Goal: Transaction & Acquisition: Purchase product/service

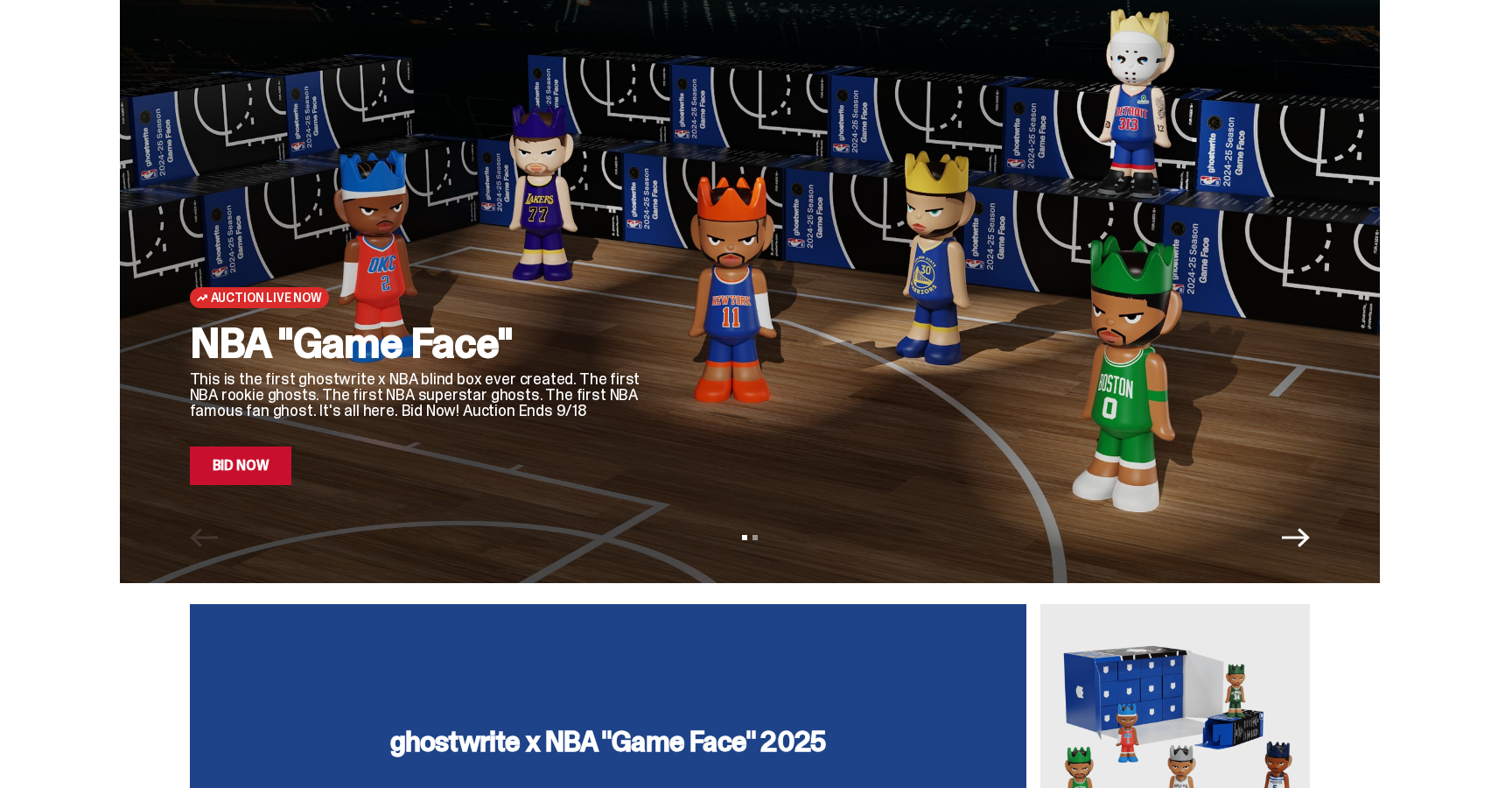
scroll to position [69, 0]
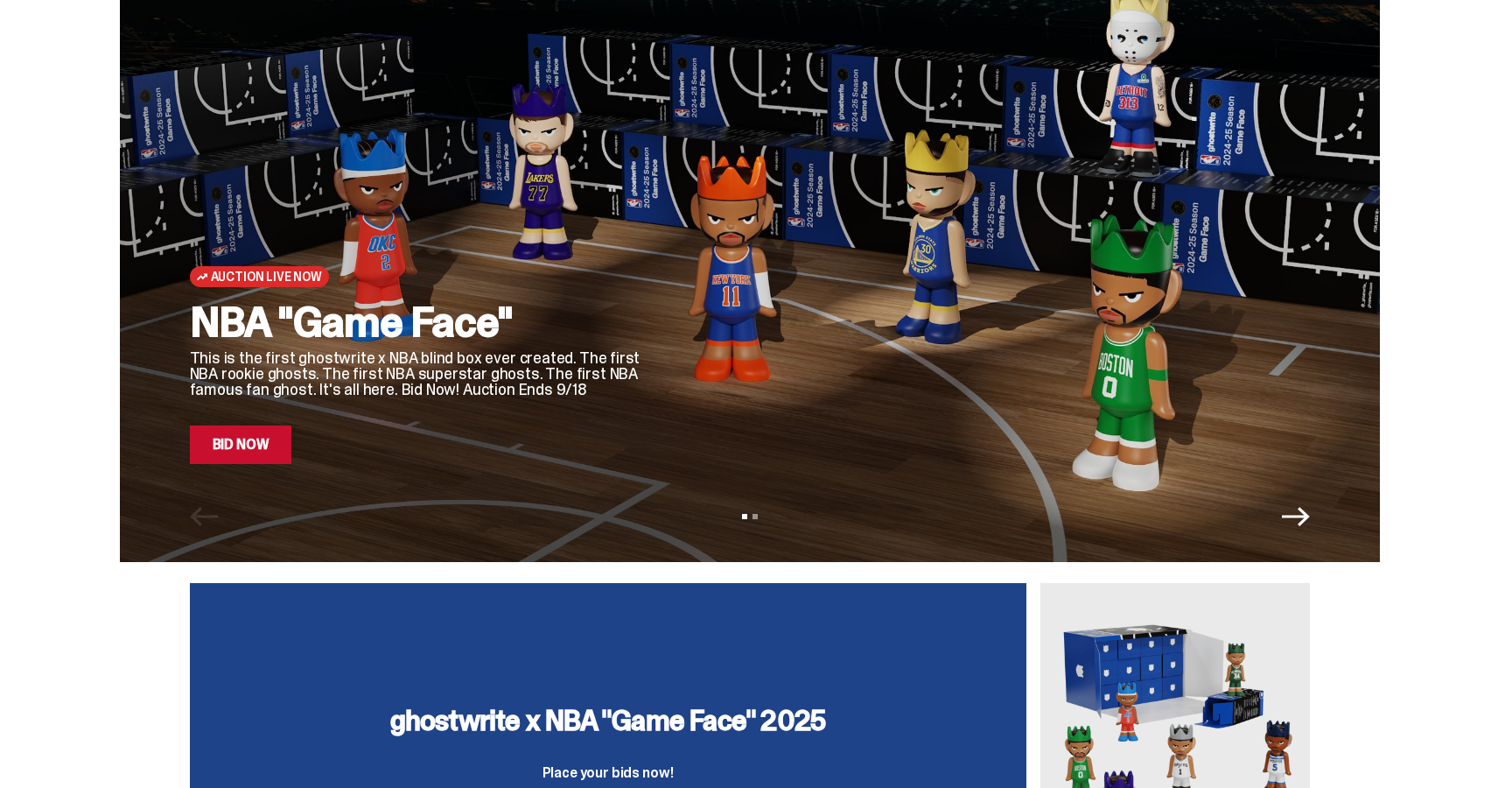
click at [243, 453] on link "Bid Now" at bounding box center [240, 444] width 102 height 39
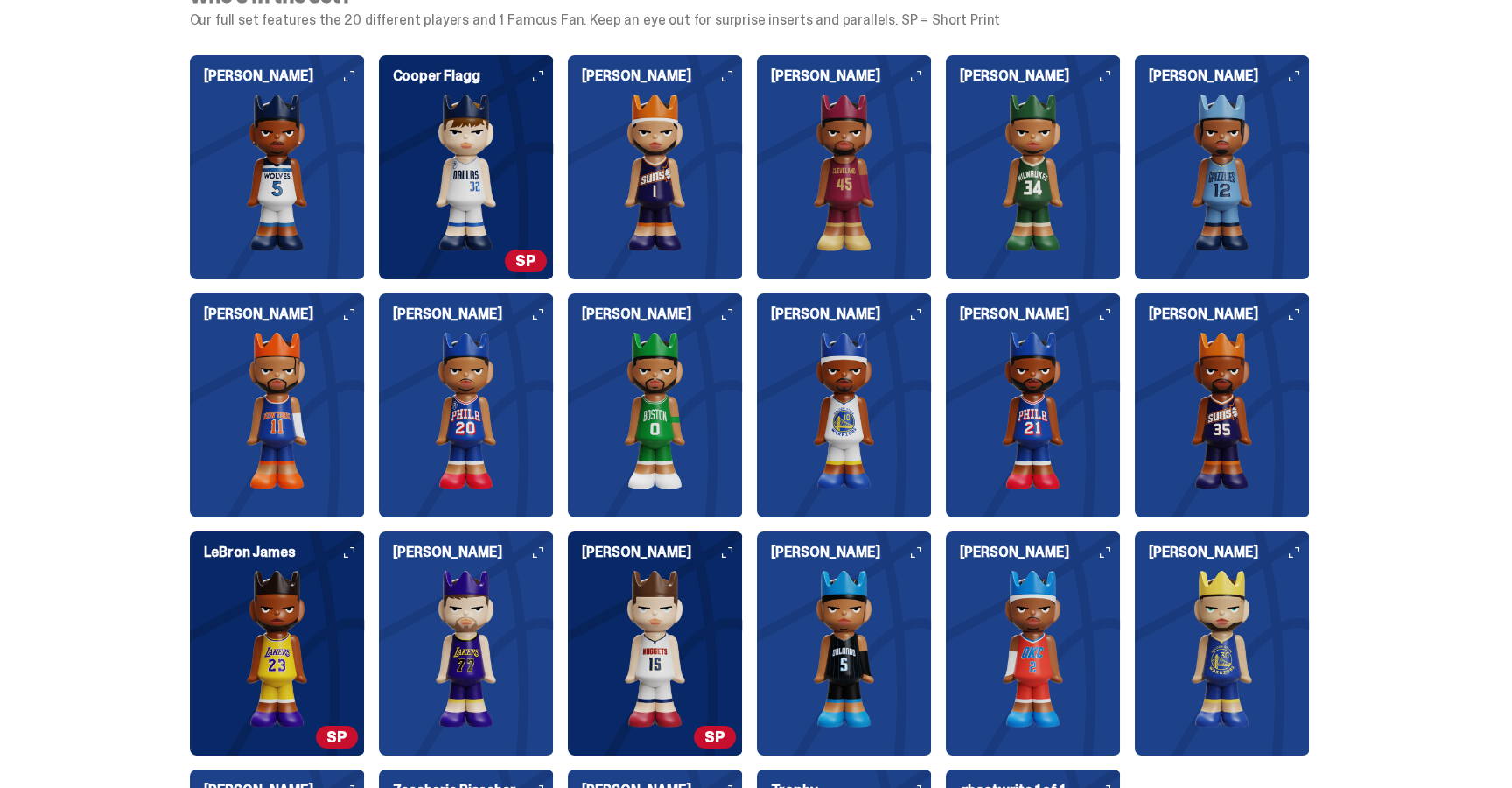
scroll to position [1851, 0]
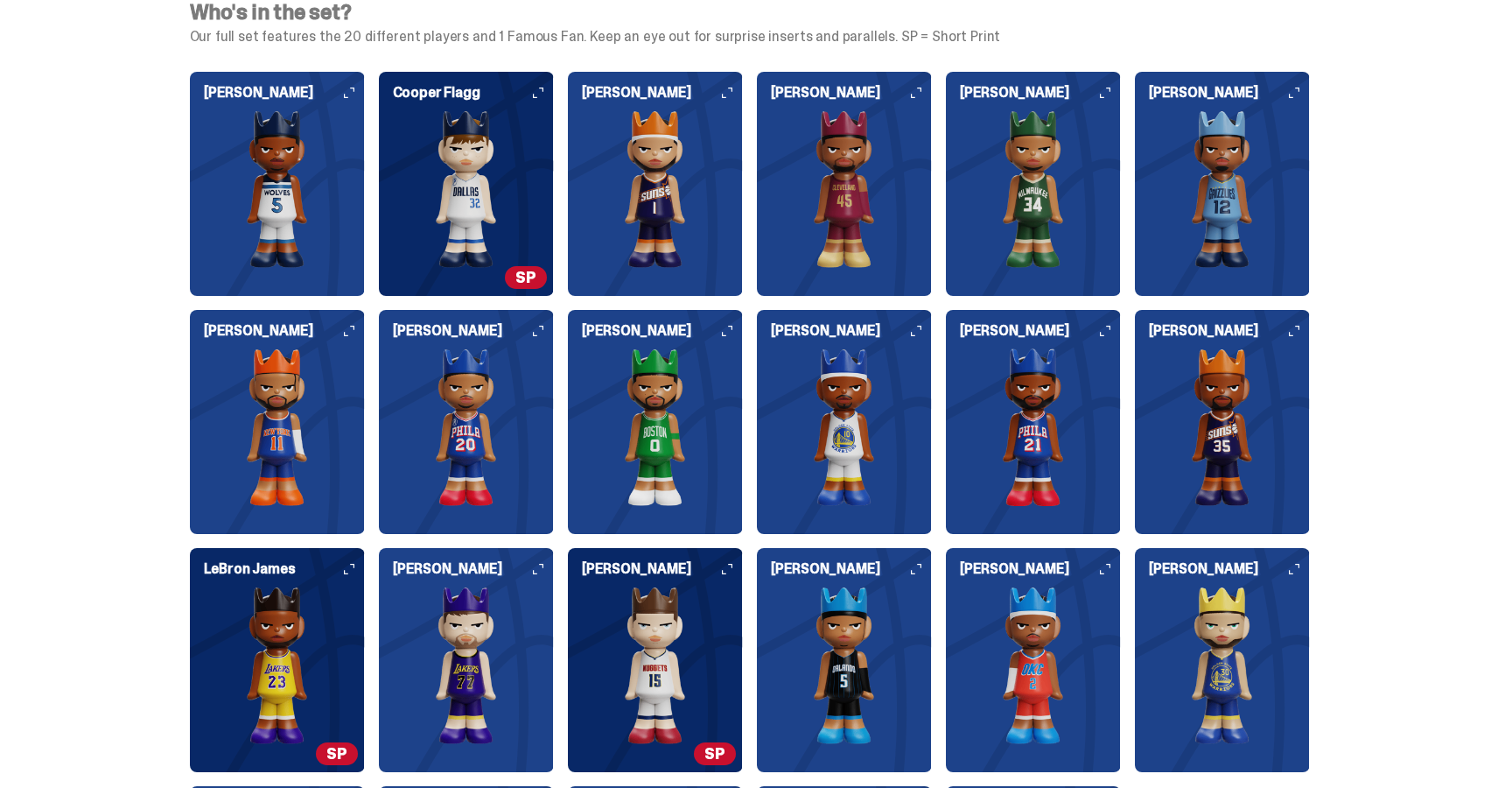
click at [1241, 164] on img at bounding box center [1223, 189] width 175 height 158
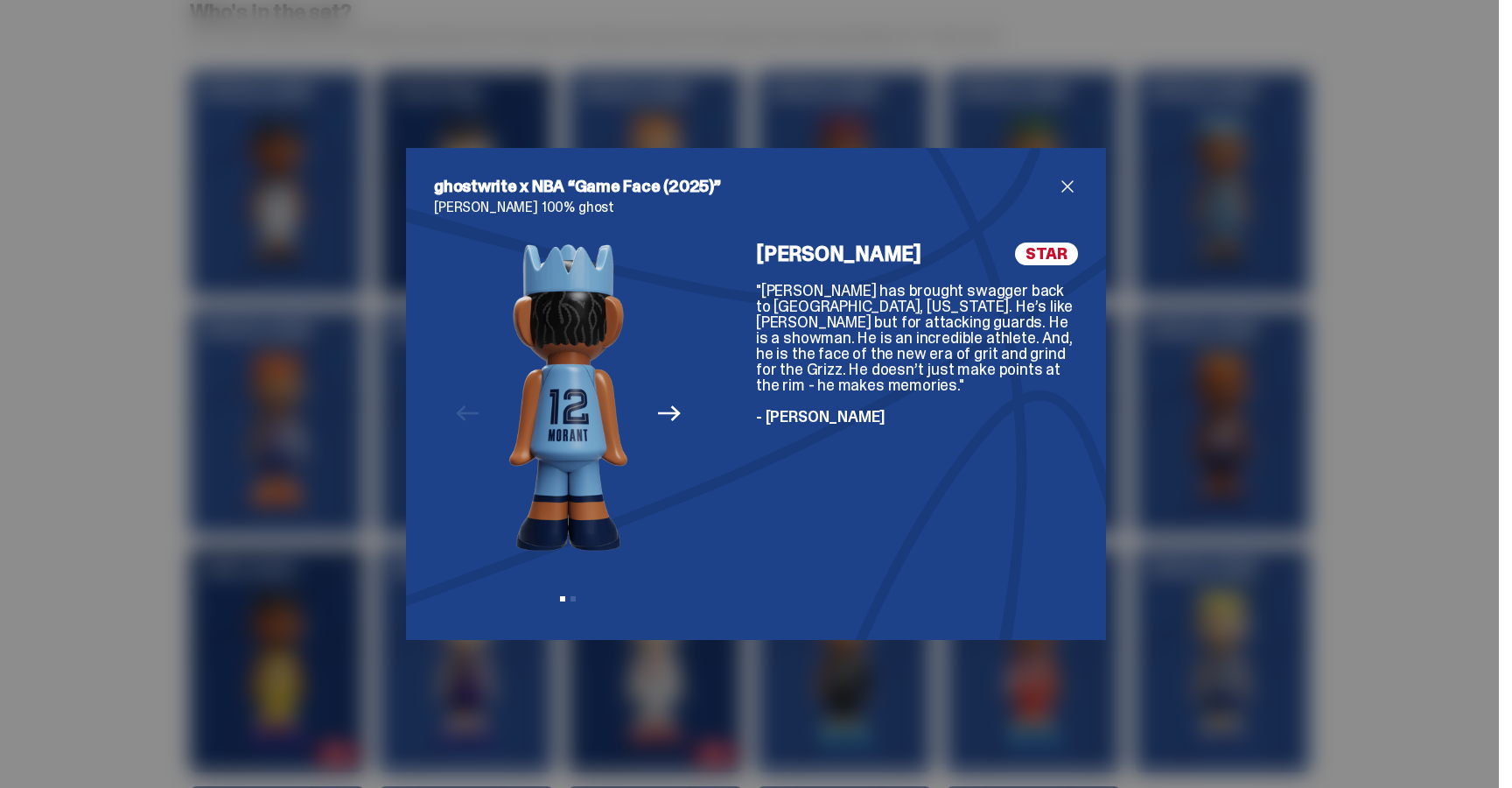
click at [655, 417] on button "Next" at bounding box center [669, 412] width 39 height 39
click at [477, 403] on icon "Previous" at bounding box center [468, 413] width 23 height 23
click at [1065, 193] on span "close" at bounding box center [1068, 186] width 21 height 21
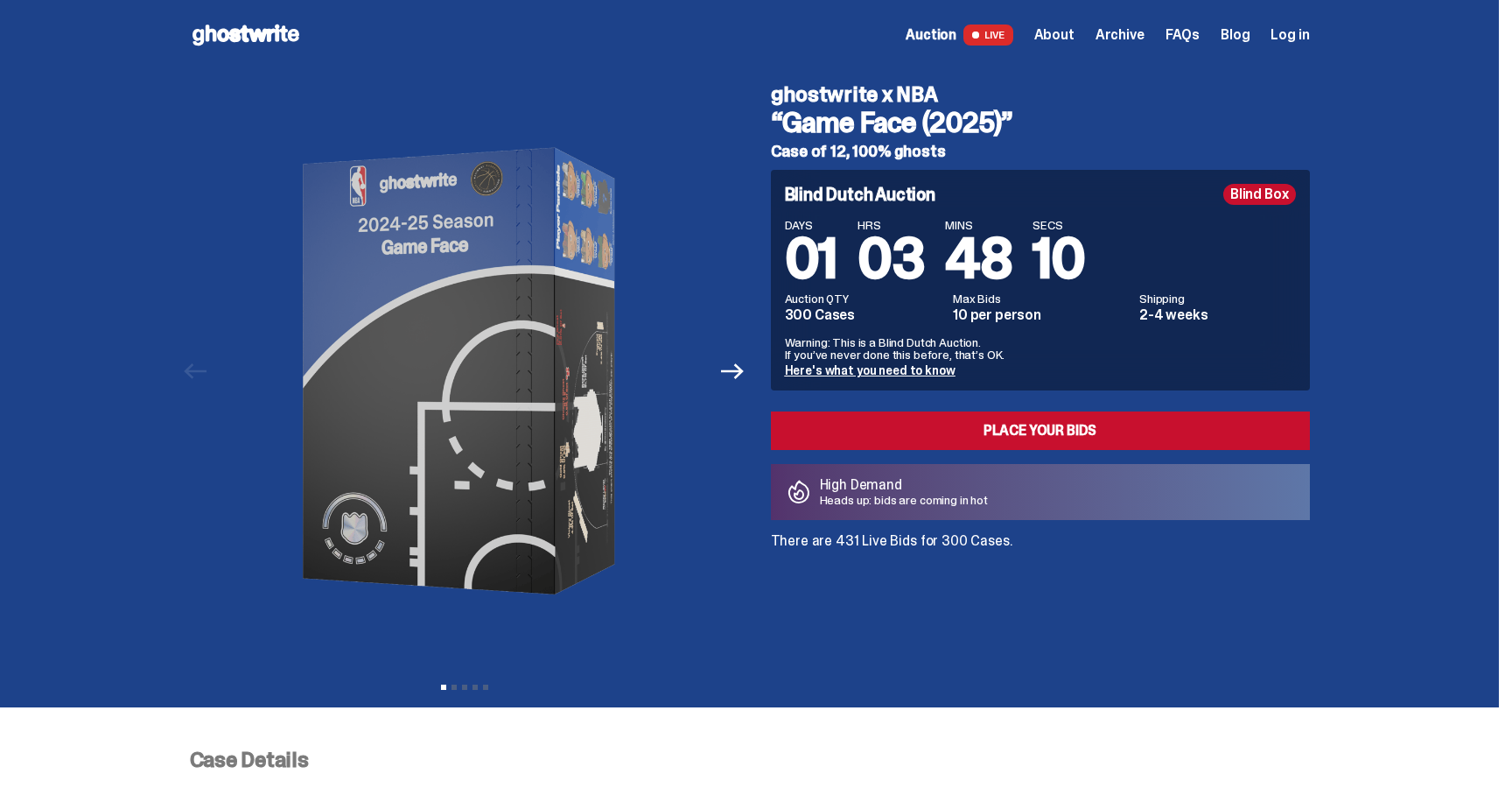
scroll to position [0, 0]
click at [741, 360] on icon "Next" at bounding box center [733, 371] width 23 height 23
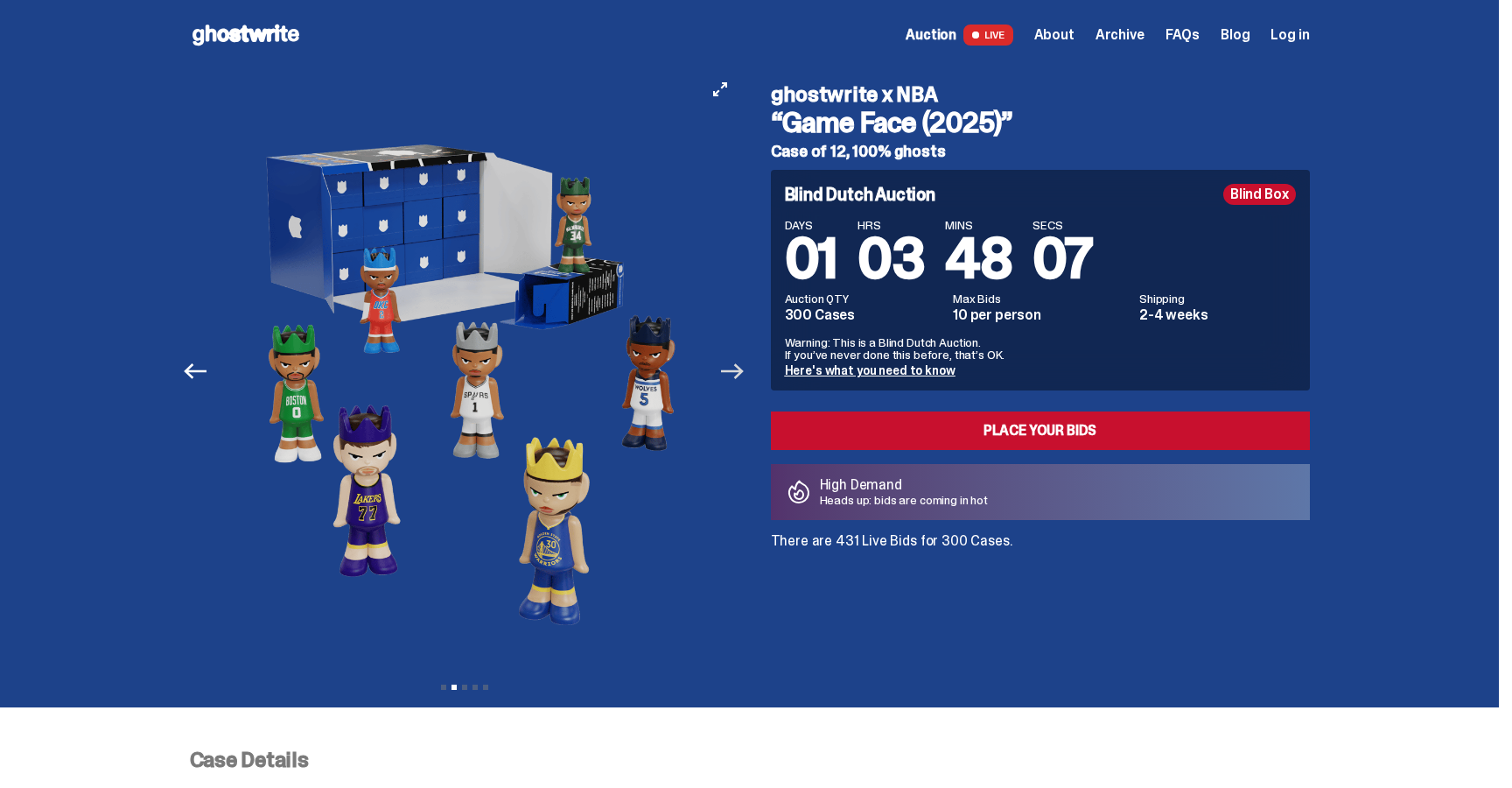
click at [741, 360] on icon "Next" at bounding box center [733, 371] width 23 height 23
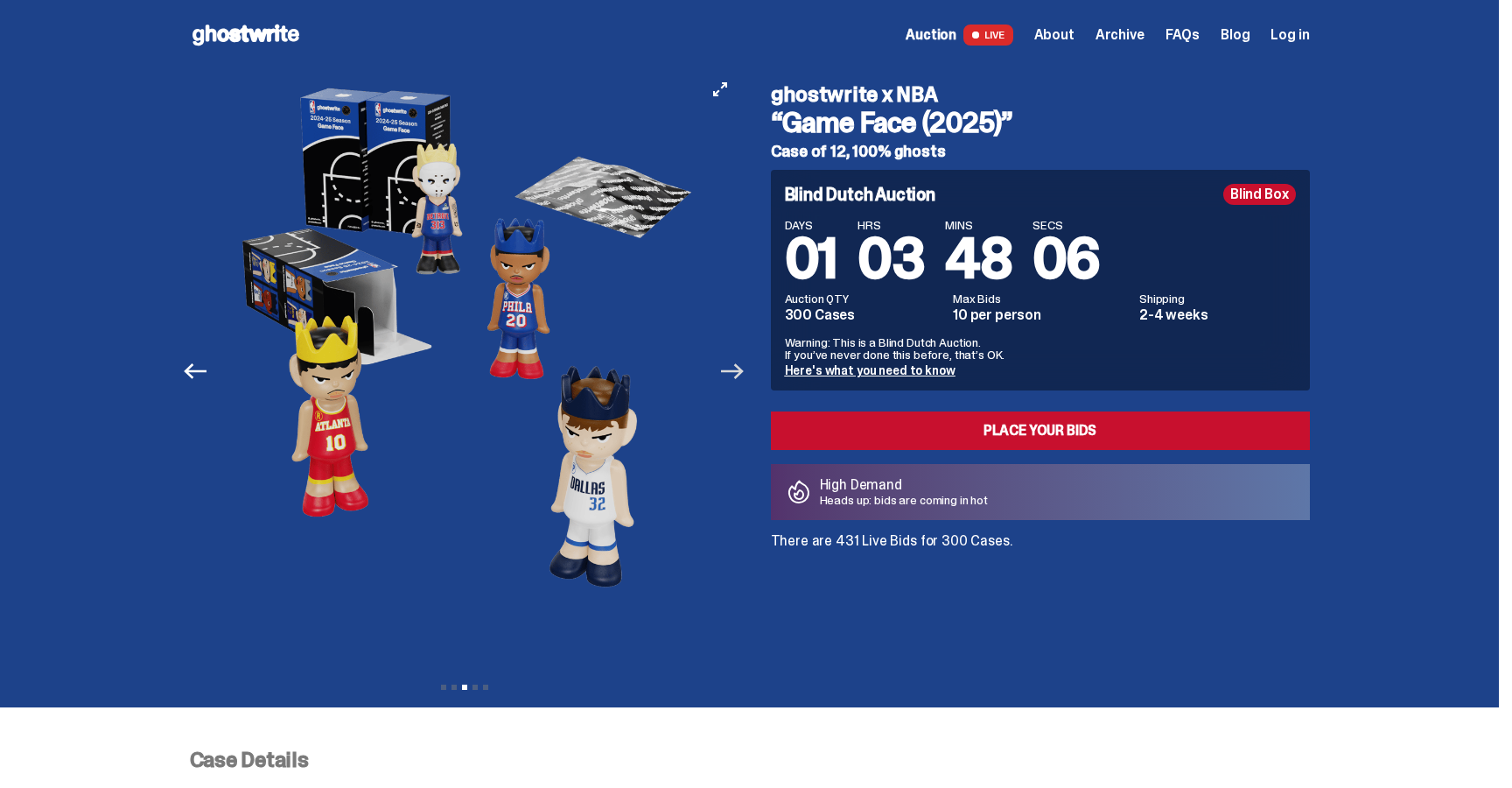
click at [741, 360] on icon "Next" at bounding box center [733, 371] width 23 height 23
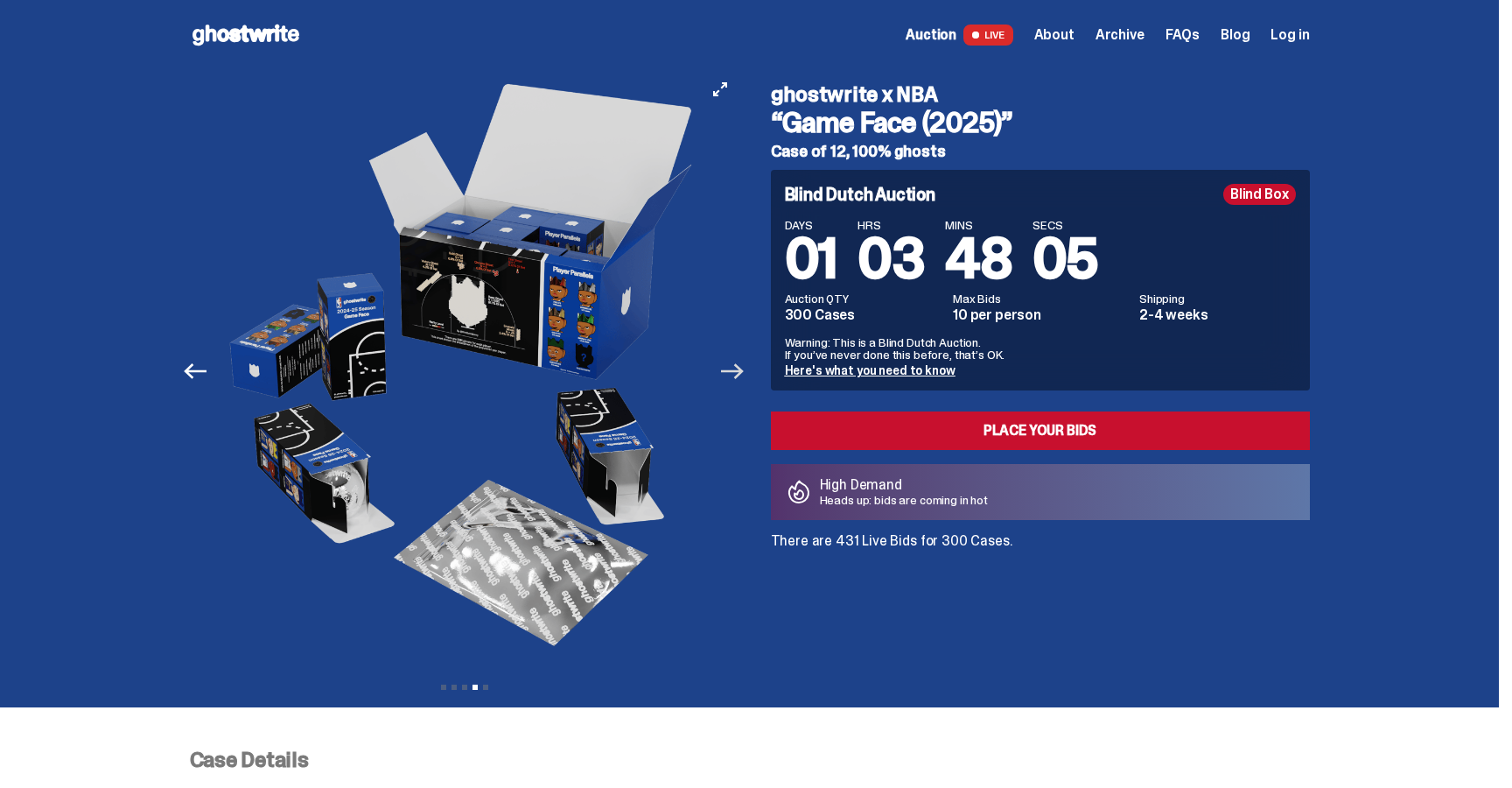
click at [741, 360] on icon "Next" at bounding box center [733, 371] width 23 height 23
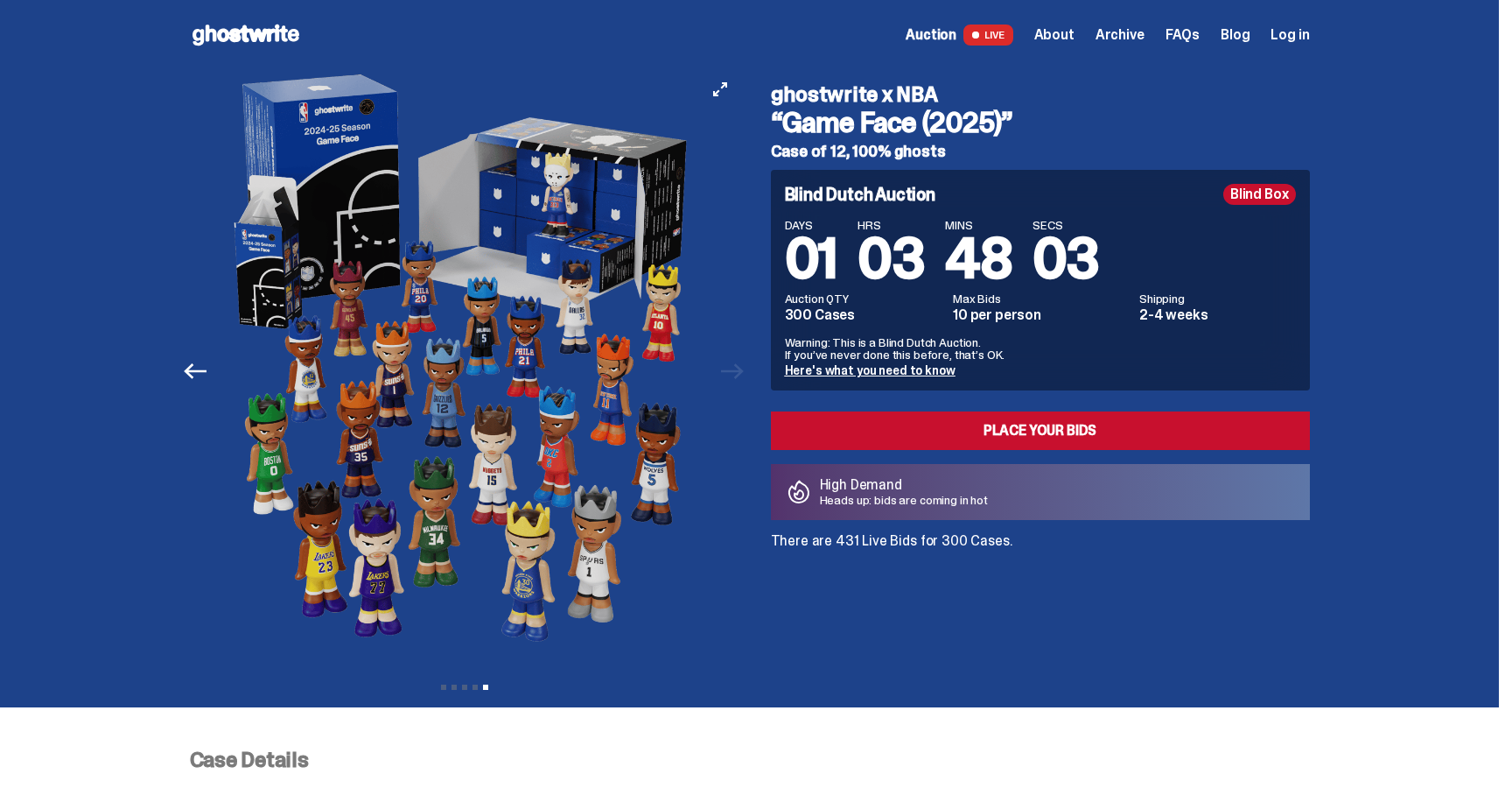
click at [739, 377] on div at bounding box center [464, 371] width 549 height 602
click at [210, 385] on button "Previous" at bounding box center [195, 371] width 39 height 39
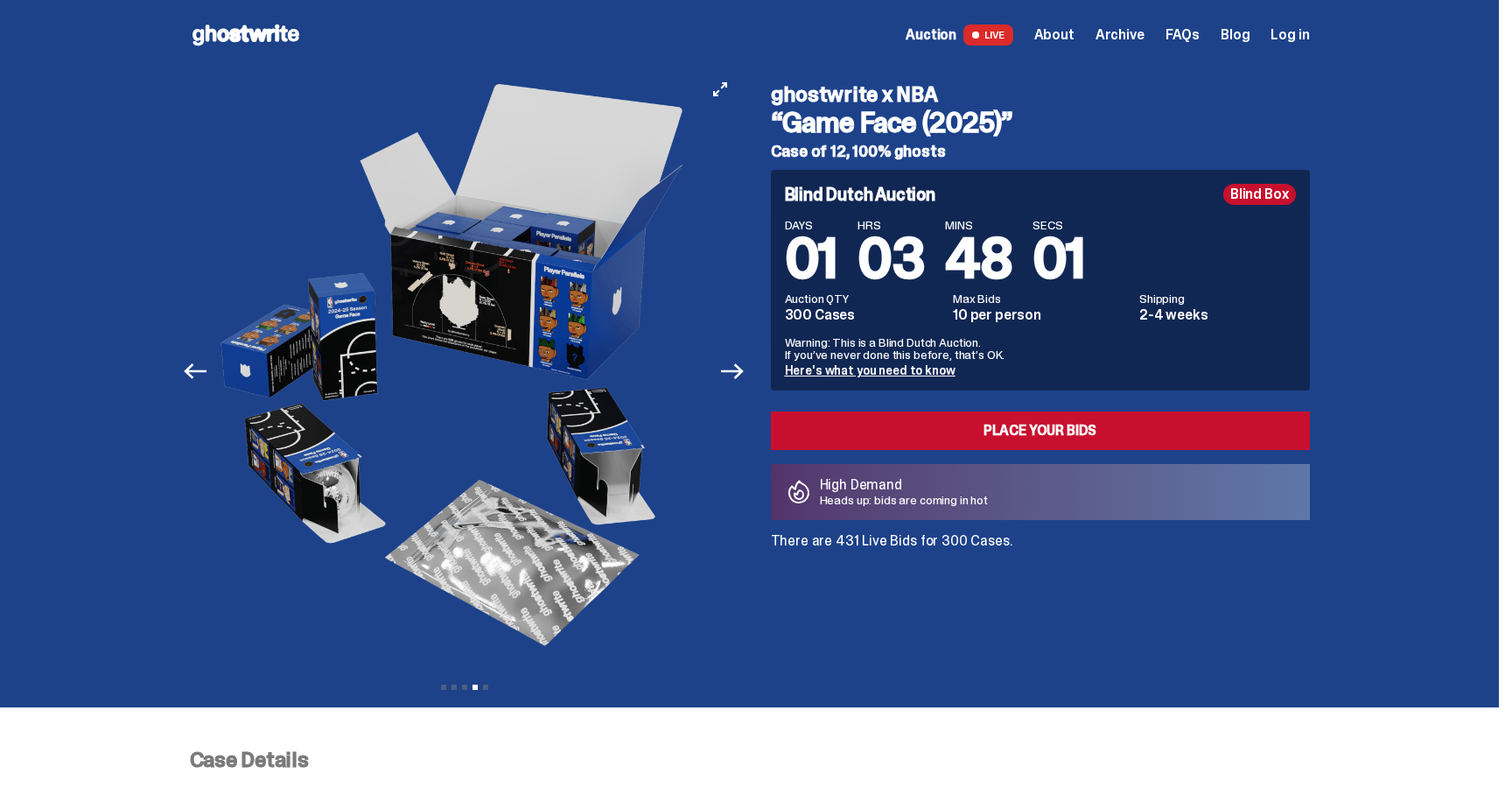
click at [210, 385] on button "Previous" at bounding box center [195, 371] width 39 height 39
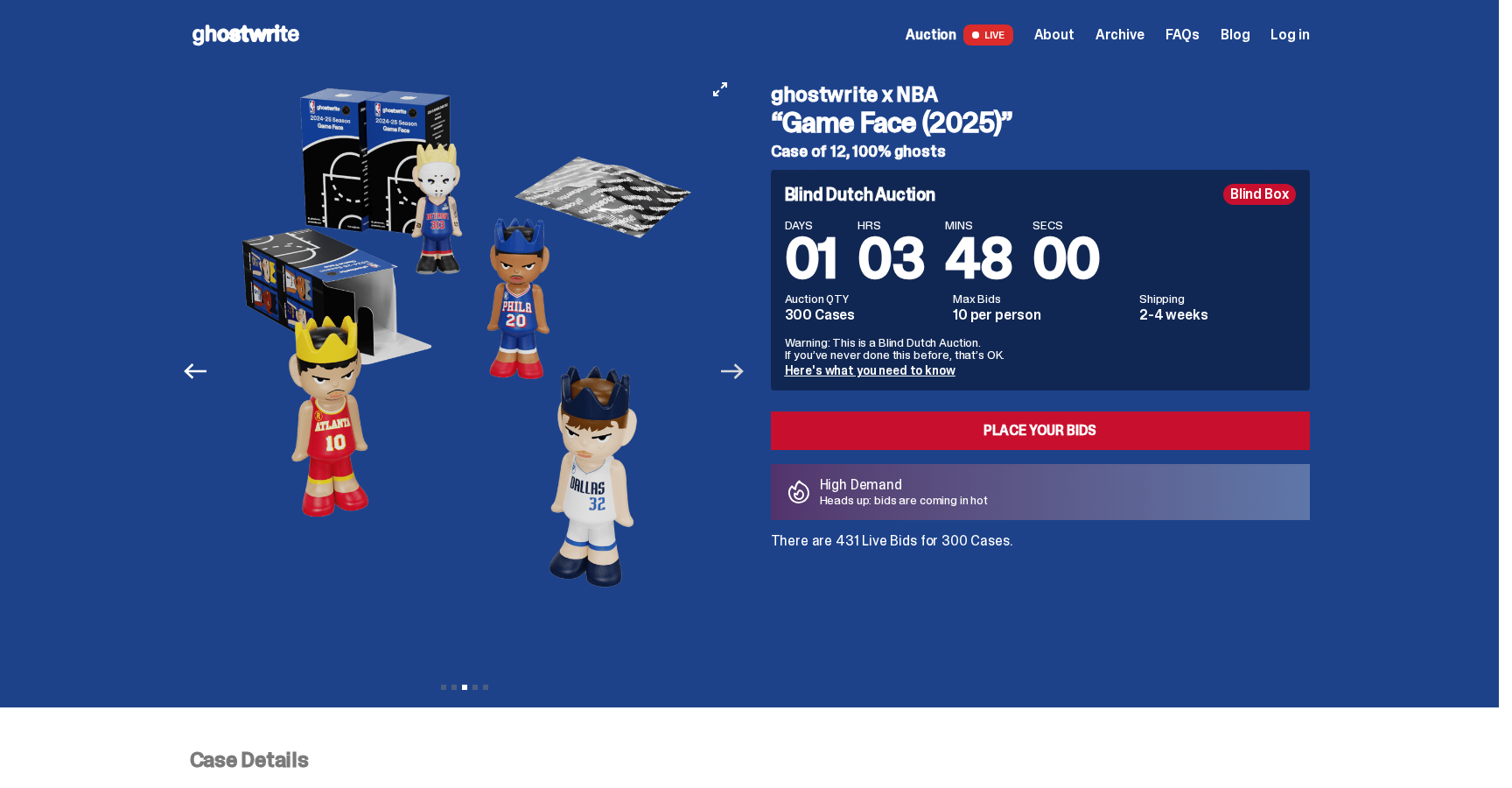
click at [727, 380] on icon "Next" at bounding box center [733, 371] width 23 height 23
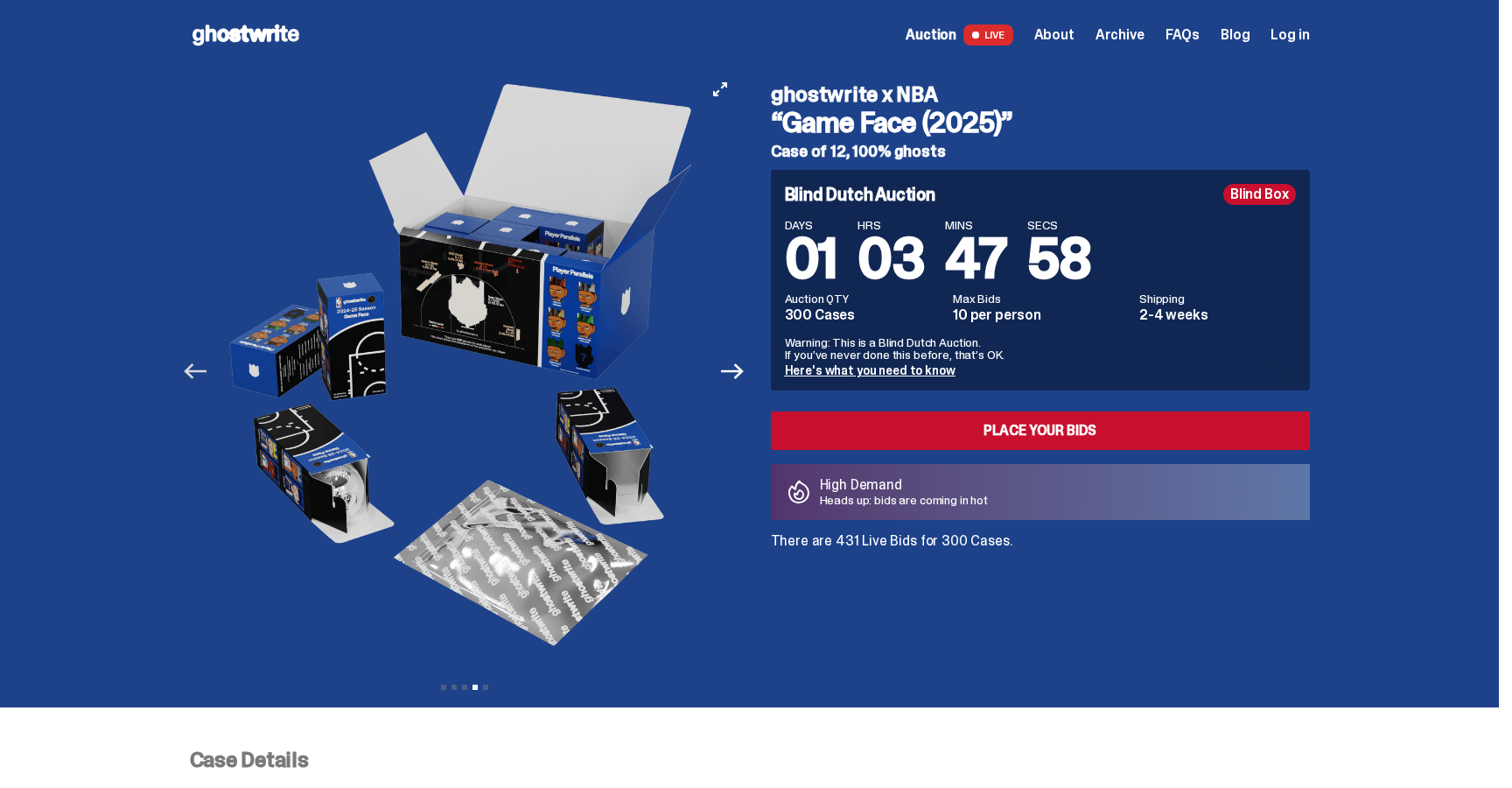
click at [194, 380] on icon "Previous" at bounding box center [195, 371] width 23 height 23
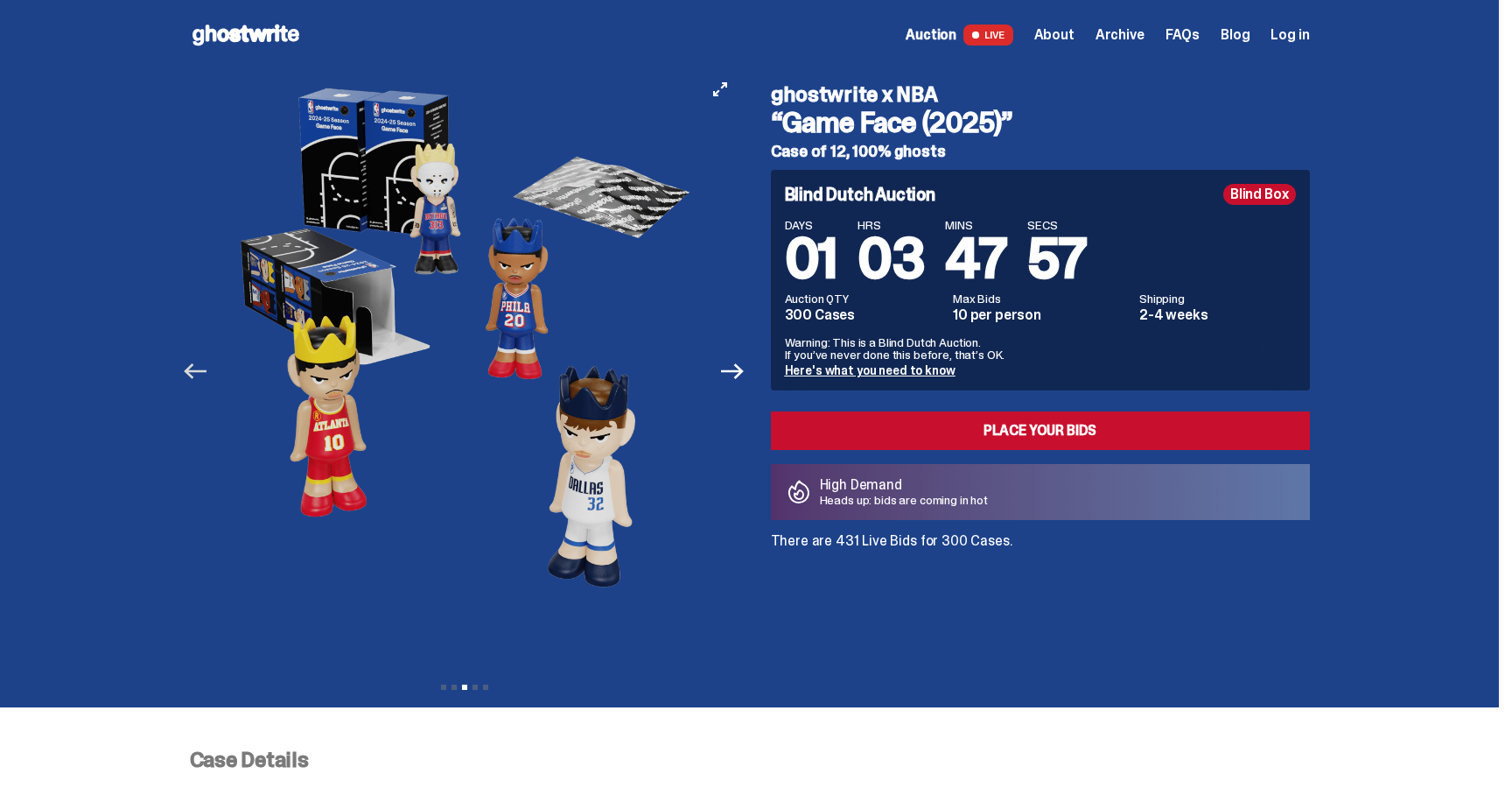
click at [194, 380] on icon "Previous" at bounding box center [195, 371] width 23 height 23
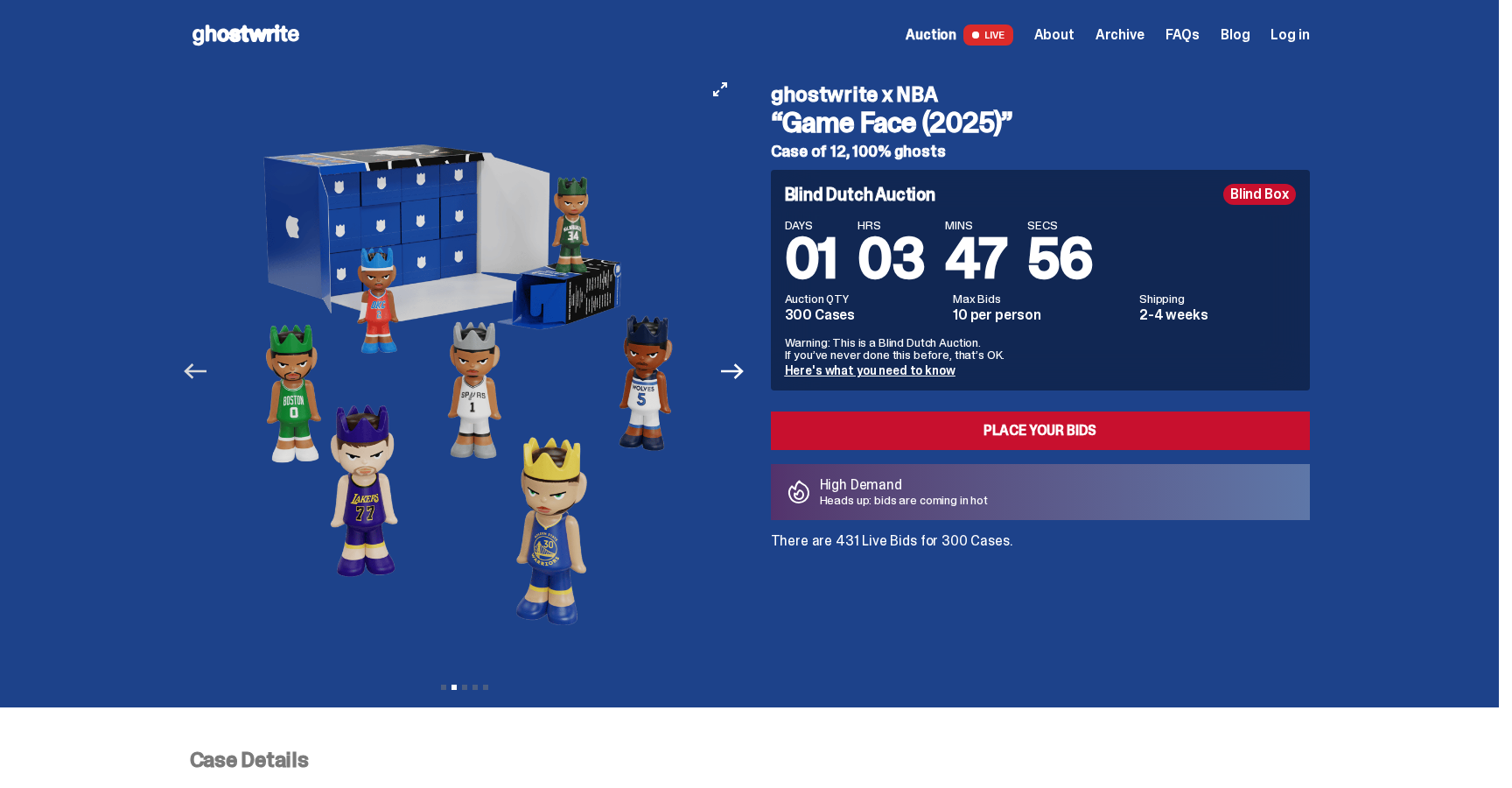
click at [194, 380] on icon "Previous" at bounding box center [195, 371] width 23 height 23
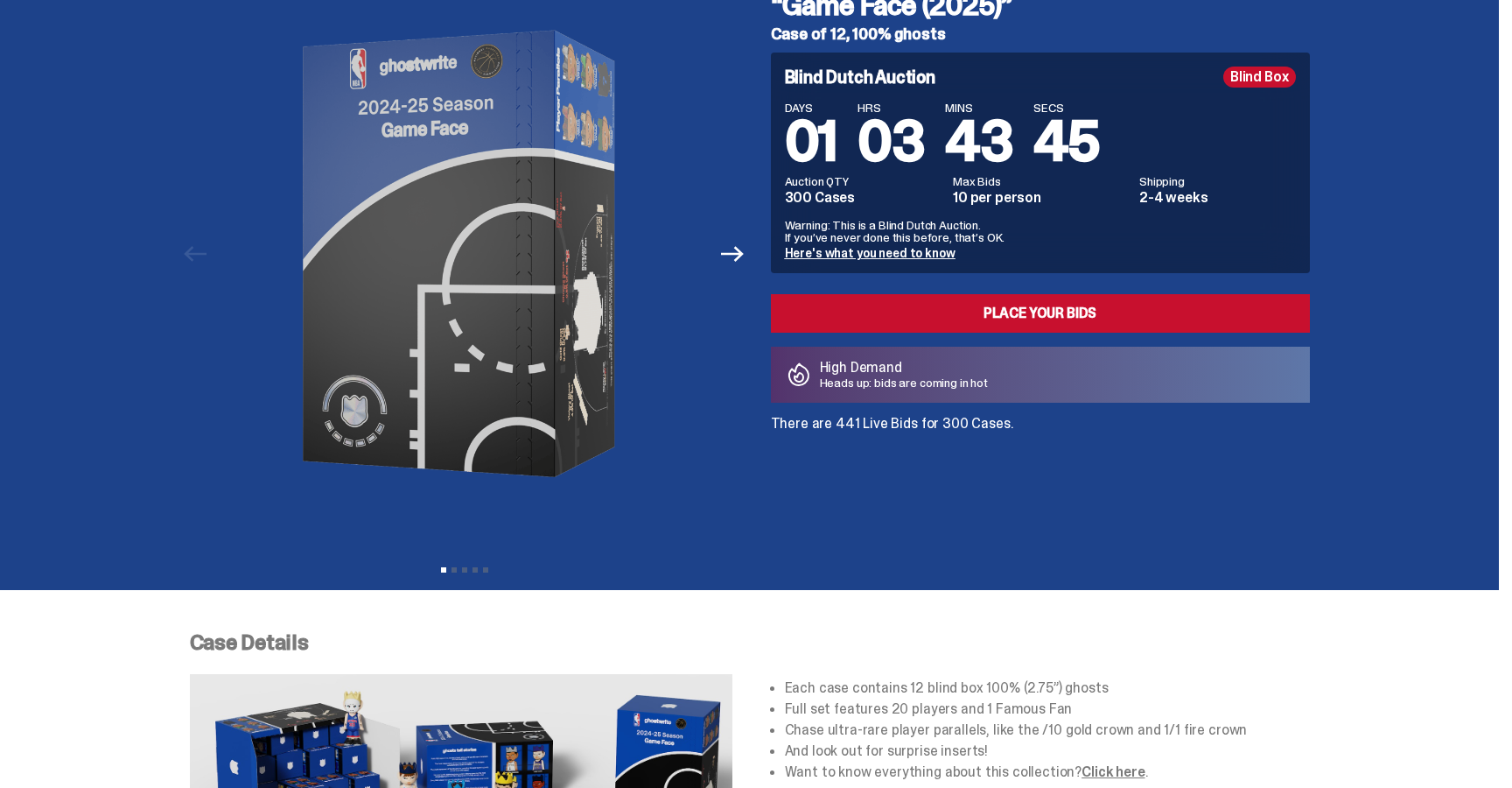
scroll to position [129, 0]
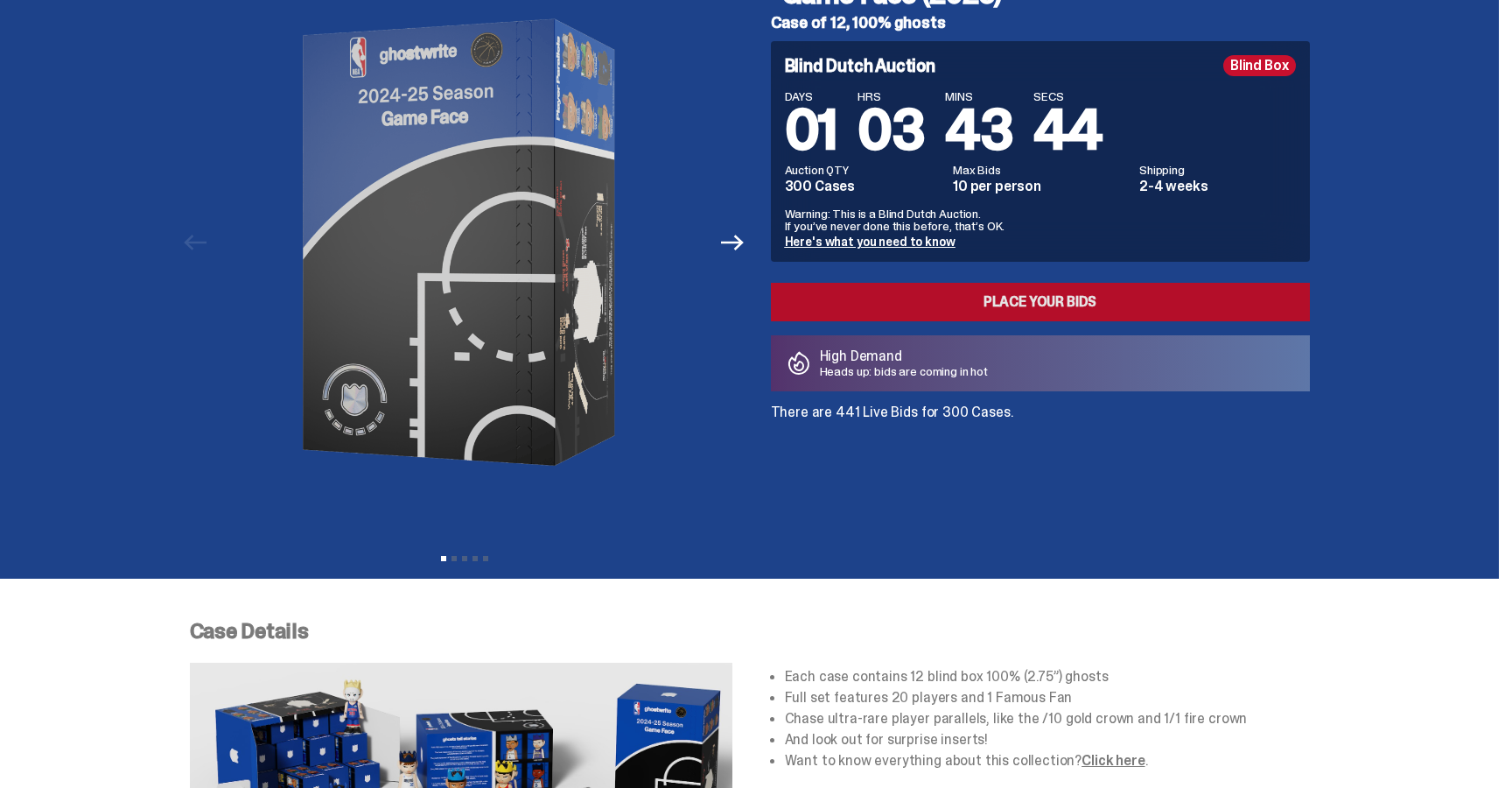
click at [1090, 311] on link "Place your Bids" at bounding box center [1041, 301] width 539 height 39
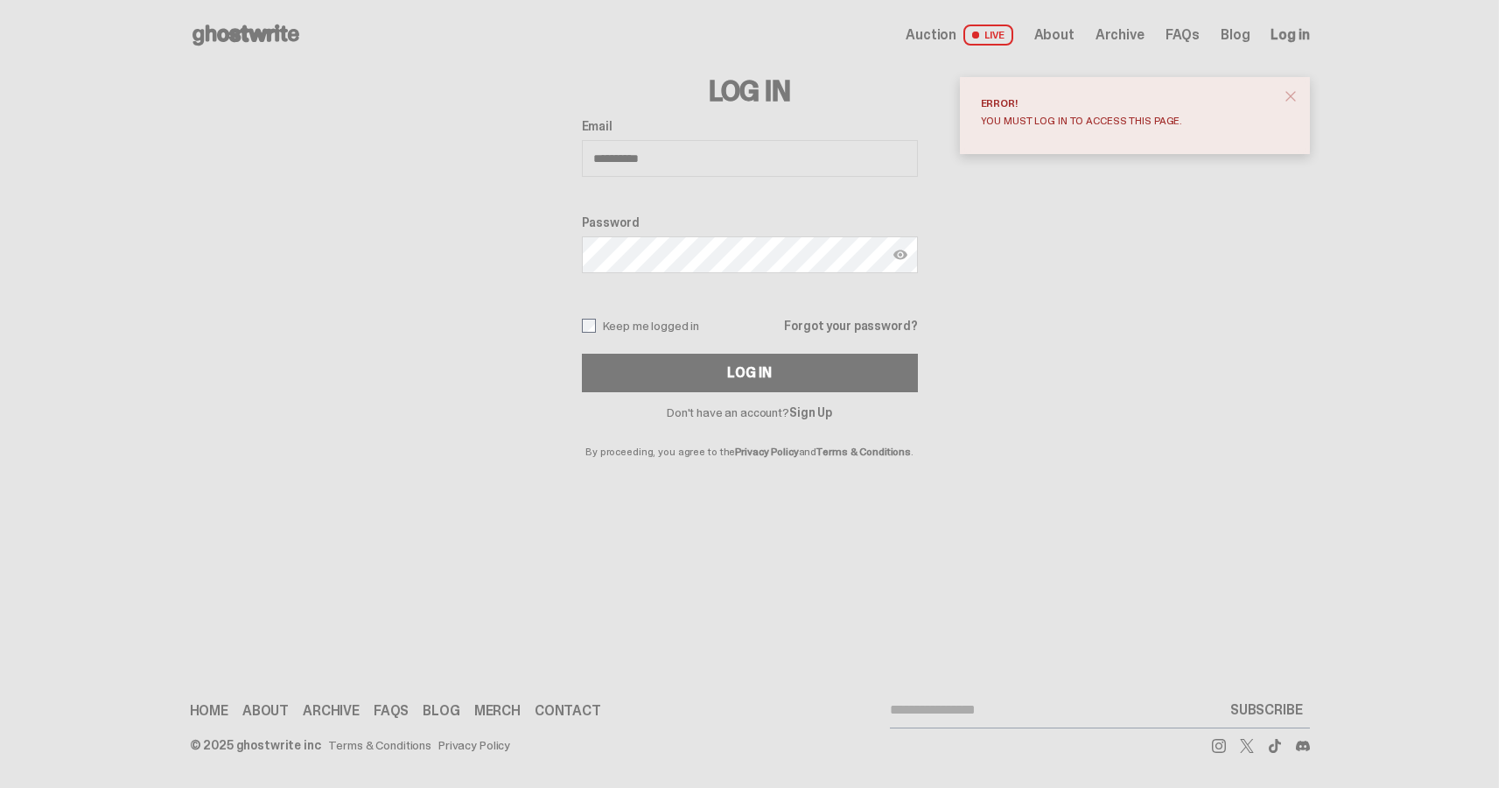
type input "**********"
click at [821, 414] on link "Sign Up" at bounding box center [811, 412] width 43 height 16
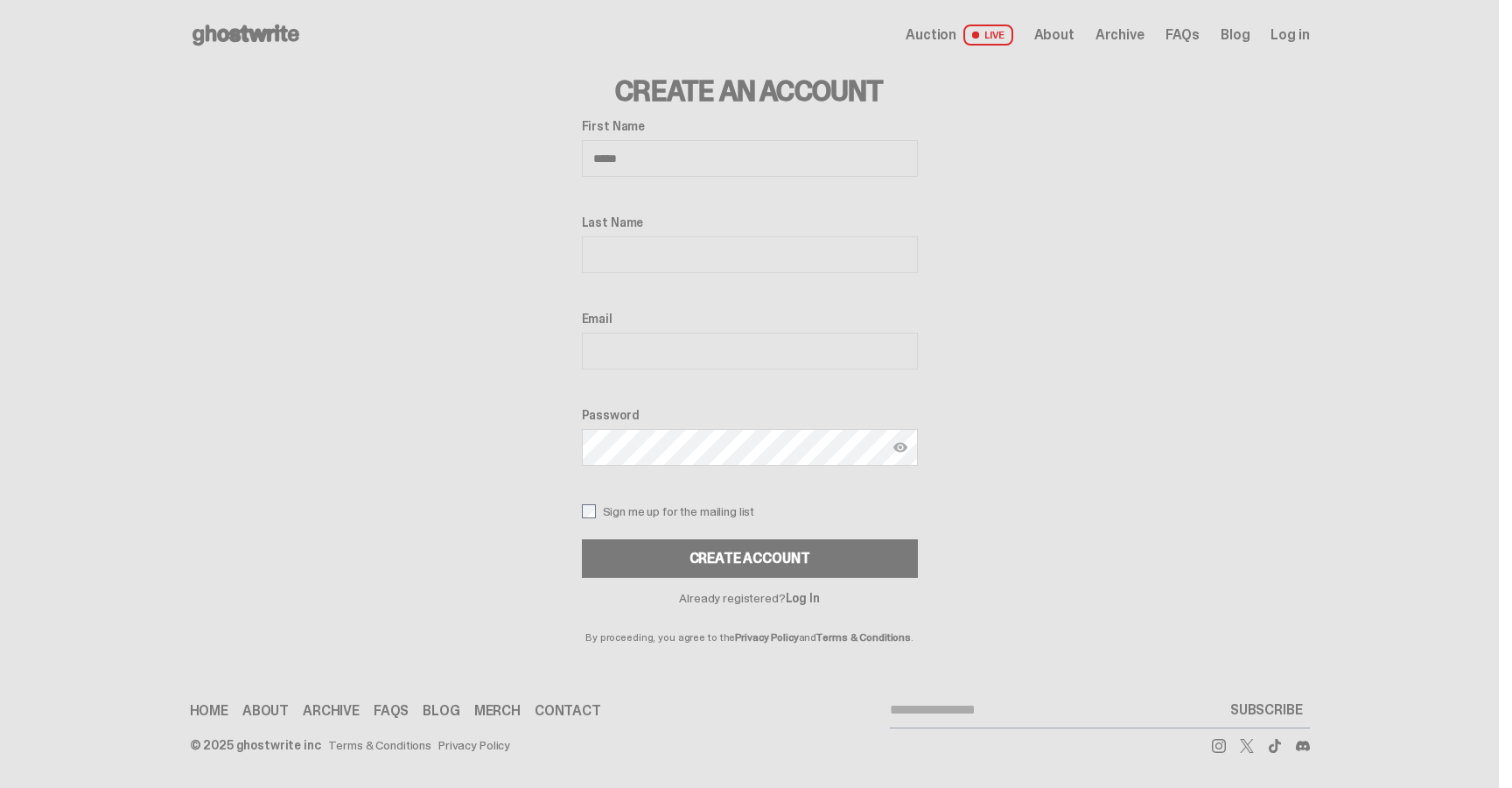
type input "****"
type input "********"
type input "**********"
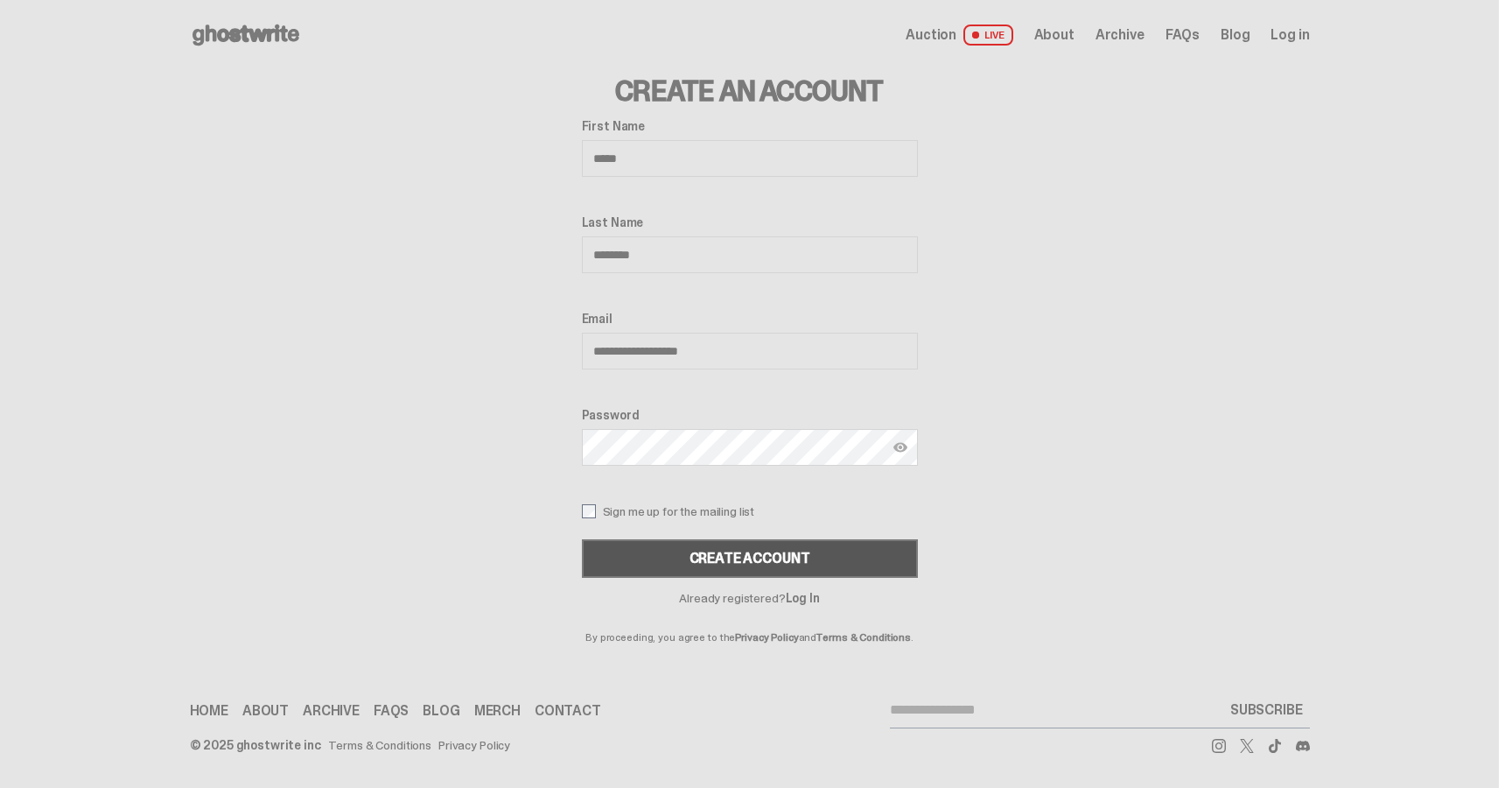
click at [865, 545] on button "Create Account" at bounding box center [750, 558] width 336 height 39
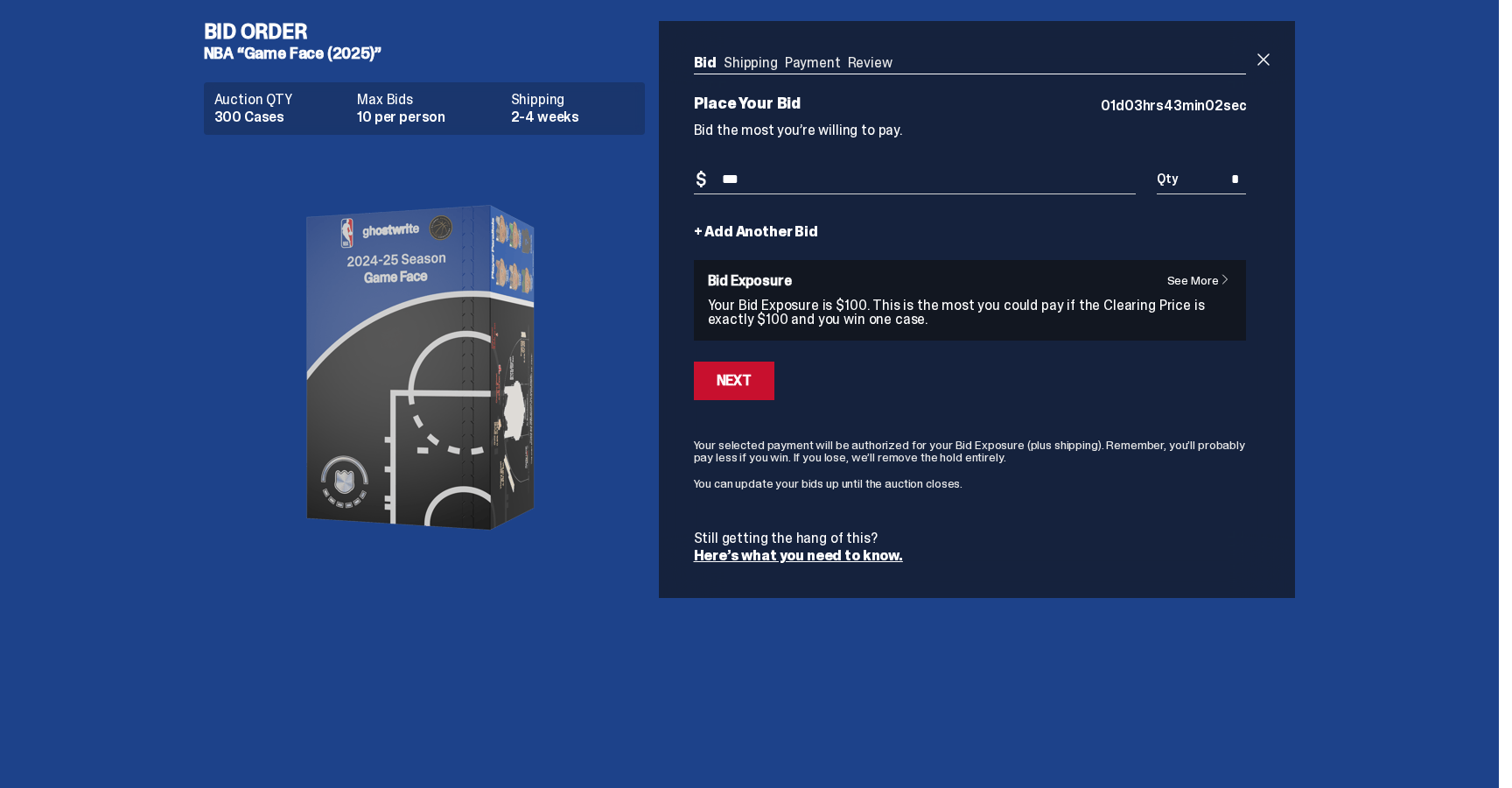
click at [904, 145] on div "Place Your Bid 01 d 03 hrs 43 min 02 sec Bid the most you’re willing to pay. Bi…" at bounding box center [970, 330] width 553 height 468
click at [906, 175] on input "***" at bounding box center [916, 179] width 443 height 29
type input "****"
click at [962, 97] on p "Place Your Bid" at bounding box center [898, 103] width 409 height 16
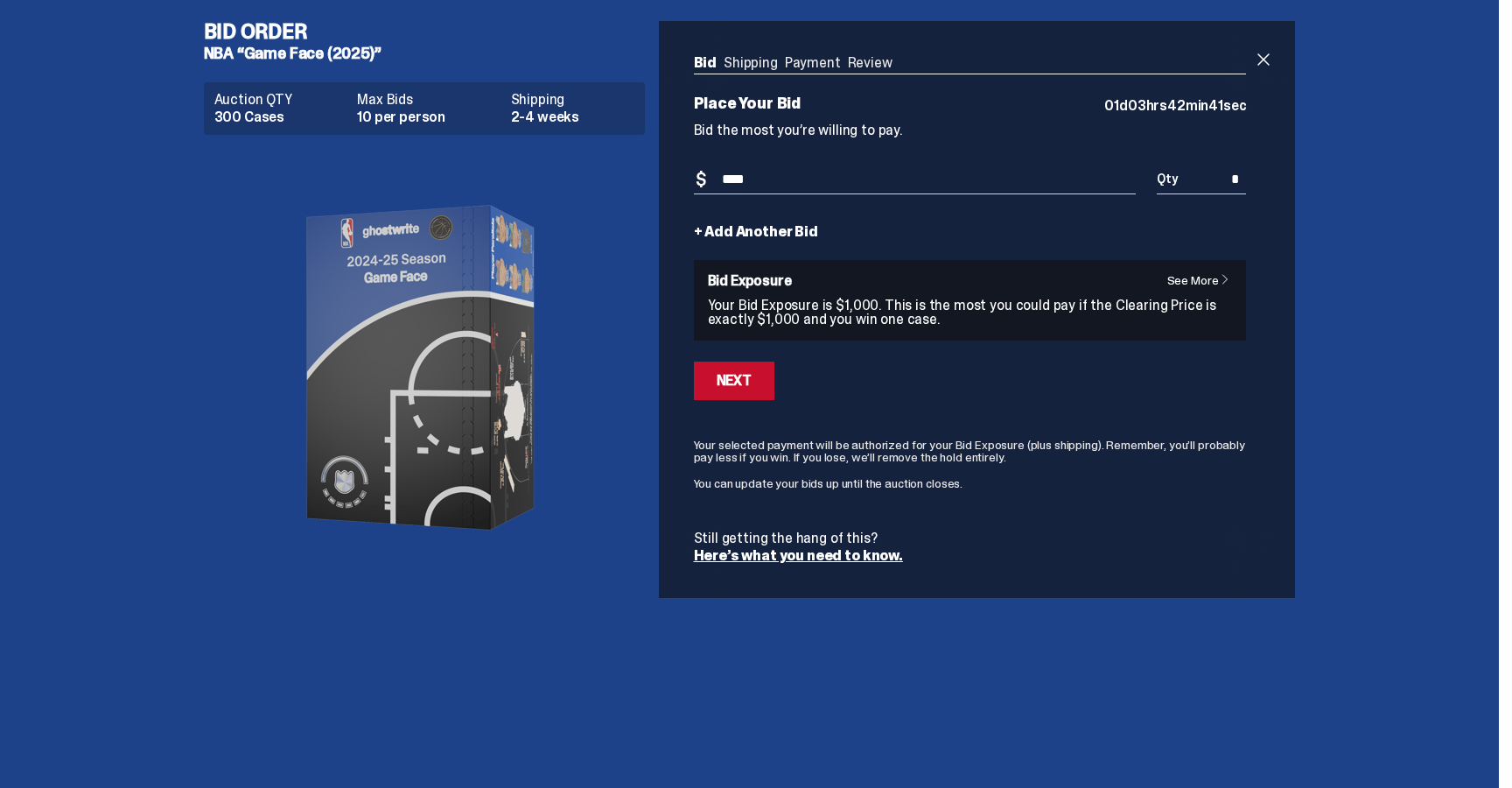
click at [941, 72] on ul "Bid Shipping Payment Review" at bounding box center [970, 65] width 553 height 18
click at [1258, 62] on div "Bid Shipping Payment Review Auction QTY 300 Cases Max Bids 10 per person Shippi…" at bounding box center [971, 309] width 624 height 577
click at [1273, 65] on span at bounding box center [1264, 59] width 21 height 21
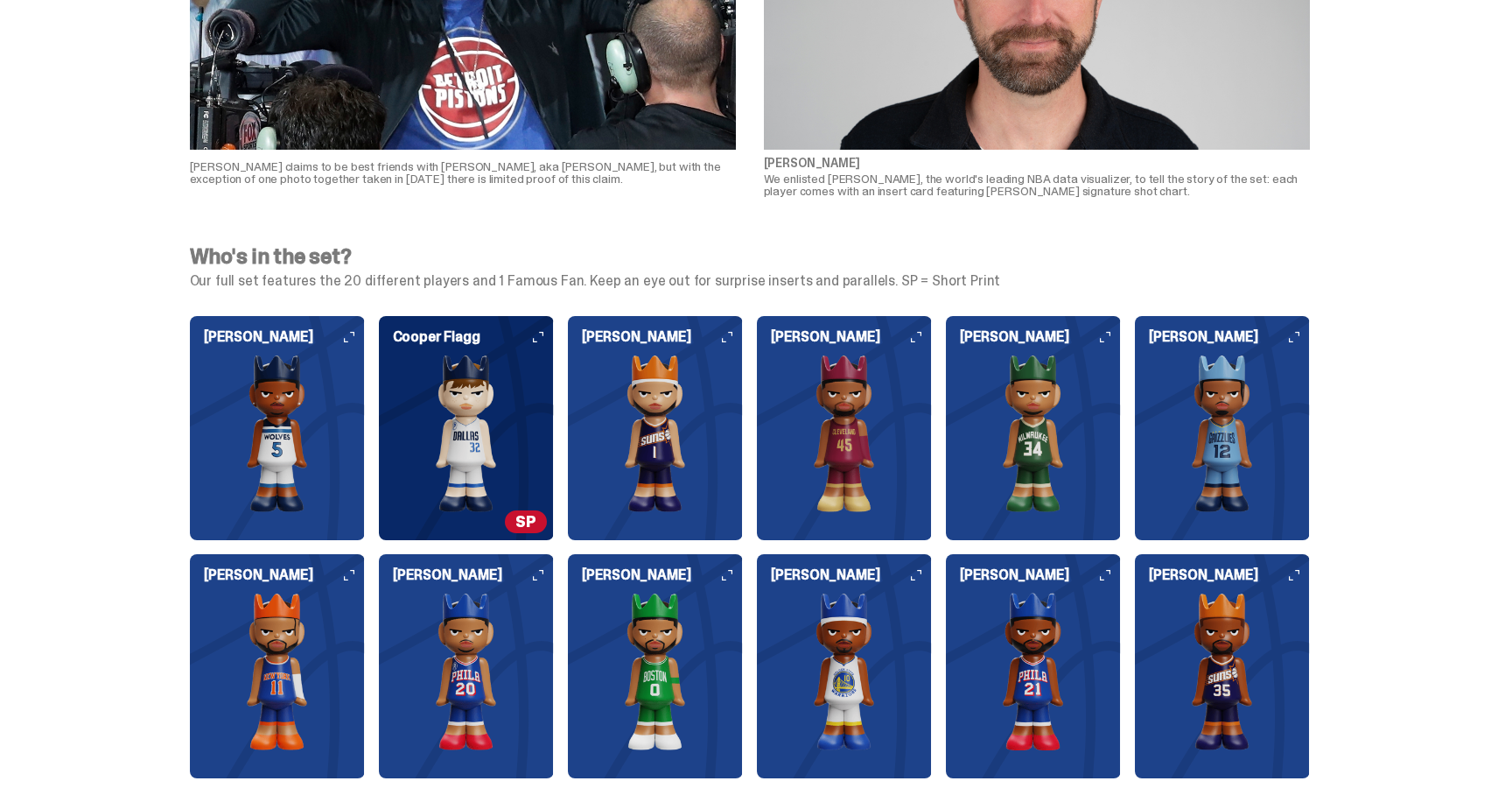
scroll to position [1615, 0]
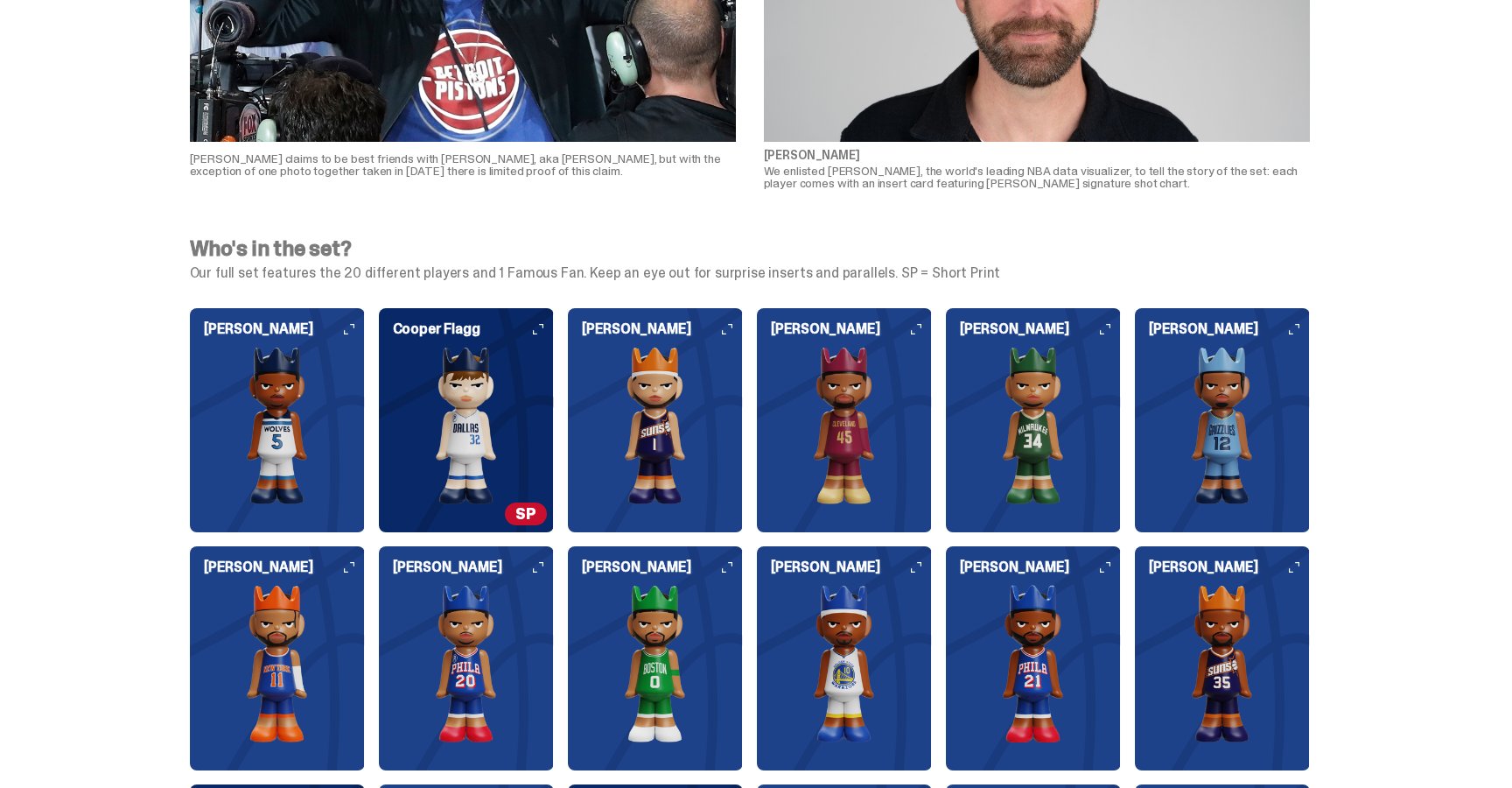
click at [522, 515] on span "SP" at bounding box center [526, 514] width 42 height 23
click at [509, 415] on img at bounding box center [467, 425] width 175 height 158
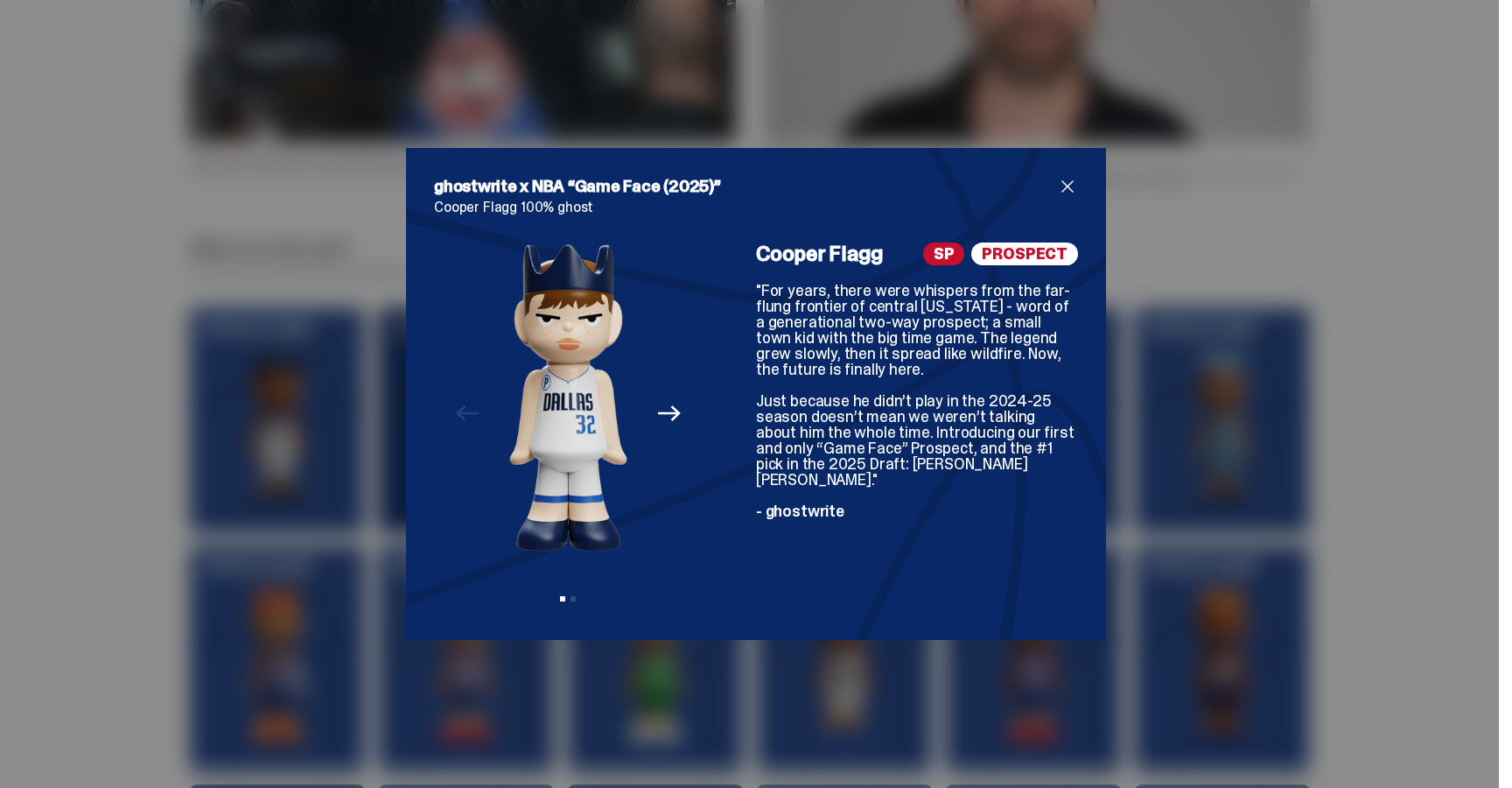
click at [954, 256] on span "SP" at bounding box center [944, 254] width 42 height 23
click at [1022, 239] on div "Cooper Flagg 100% ghost Previous Next View slide 1 View slide 2 Cooper Flagg SP…" at bounding box center [756, 406] width 644 height 411
click at [1065, 192] on span "close" at bounding box center [1068, 186] width 21 height 21
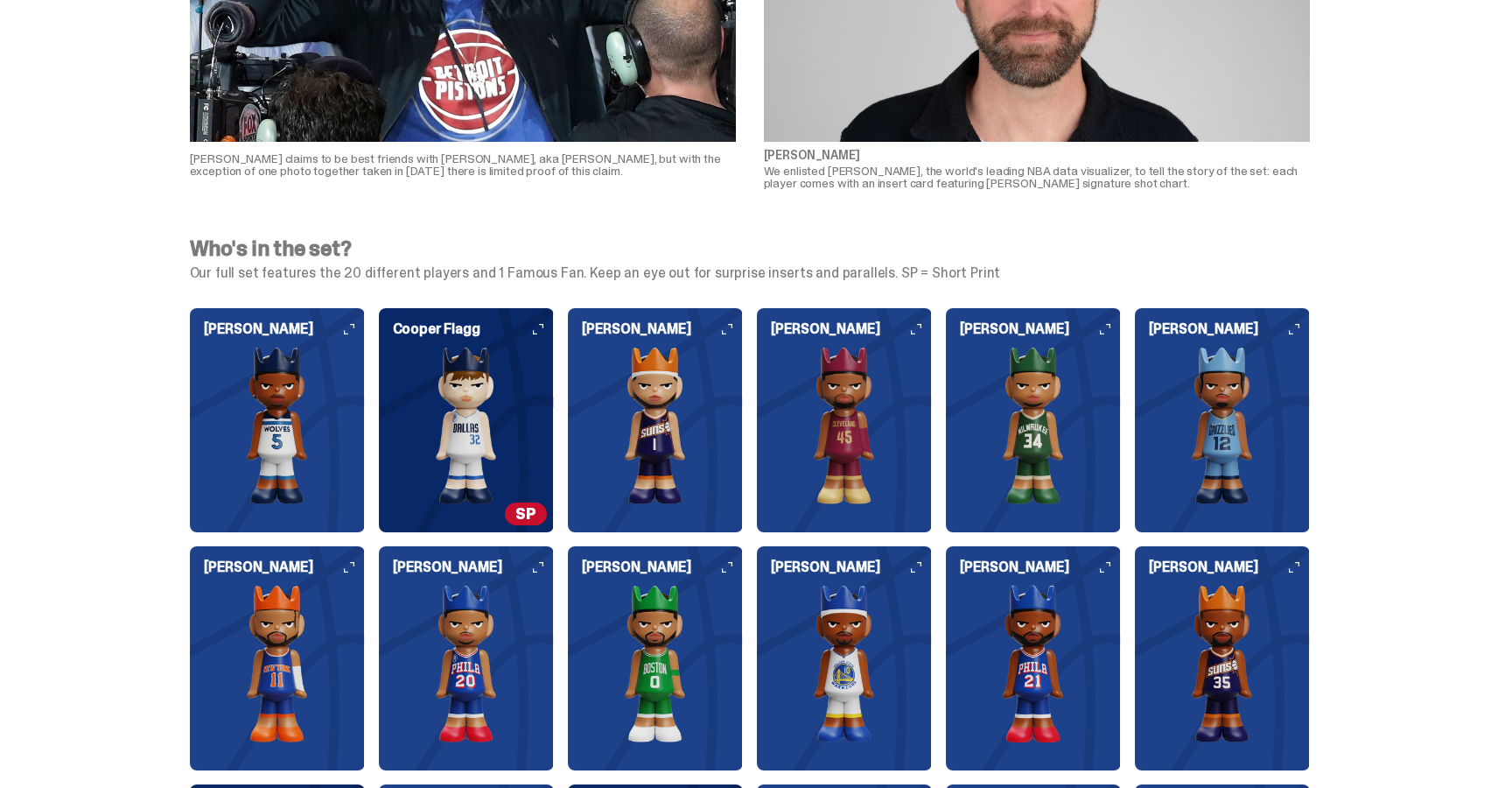
click at [1225, 465] on img at bounding box center [1223, 425] width 175 height 158
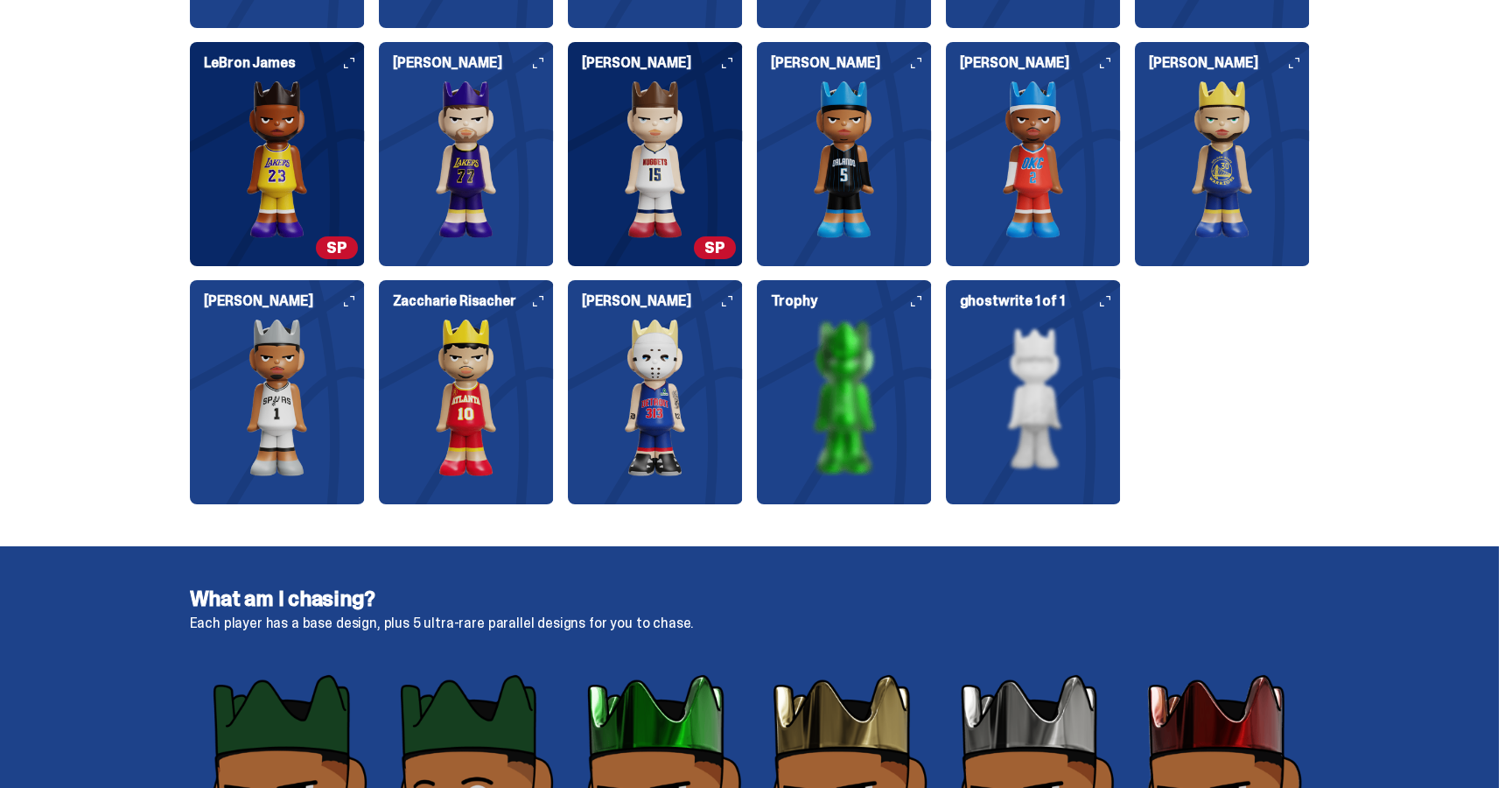
scroll to position [2357, 0]
click at [765, 404] on img at bounding box center [844, 397] width 175 height 158
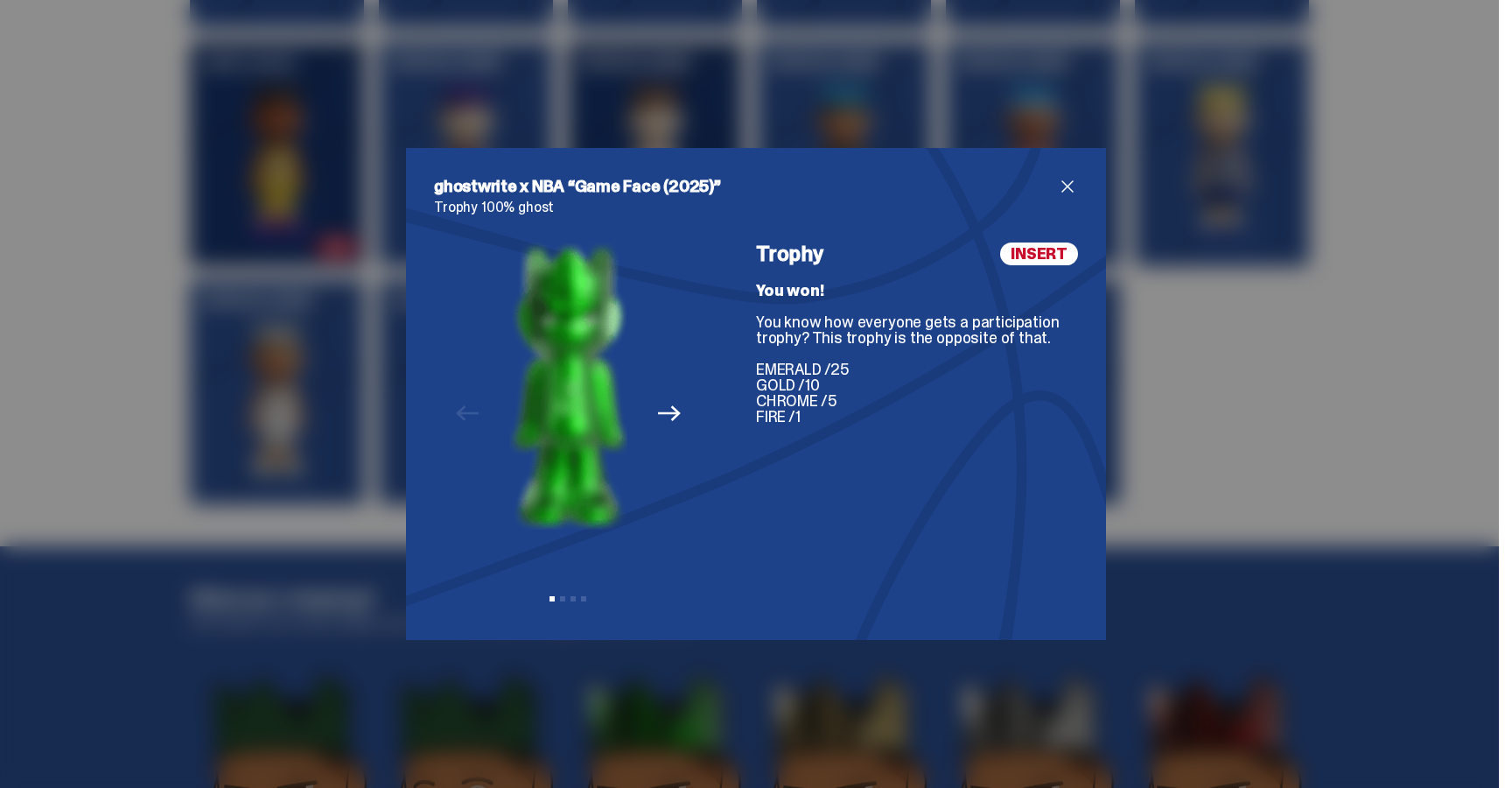
click at [1070, 181] on span "close" at bounding box center [1068, 186] width 21 height 21
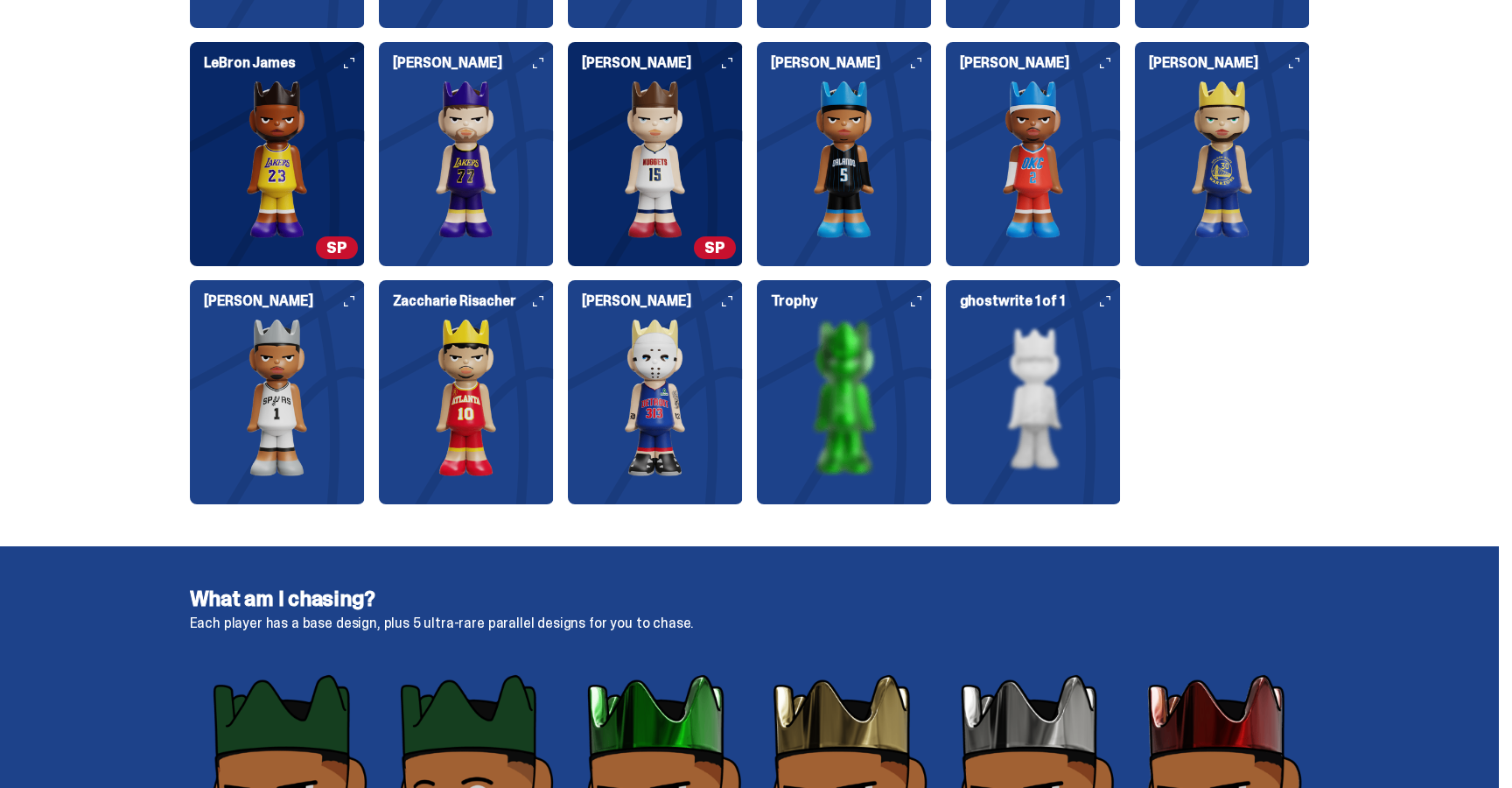
click at [1038, 388] on img at bounding box center [1033, 397] width 175 height 158
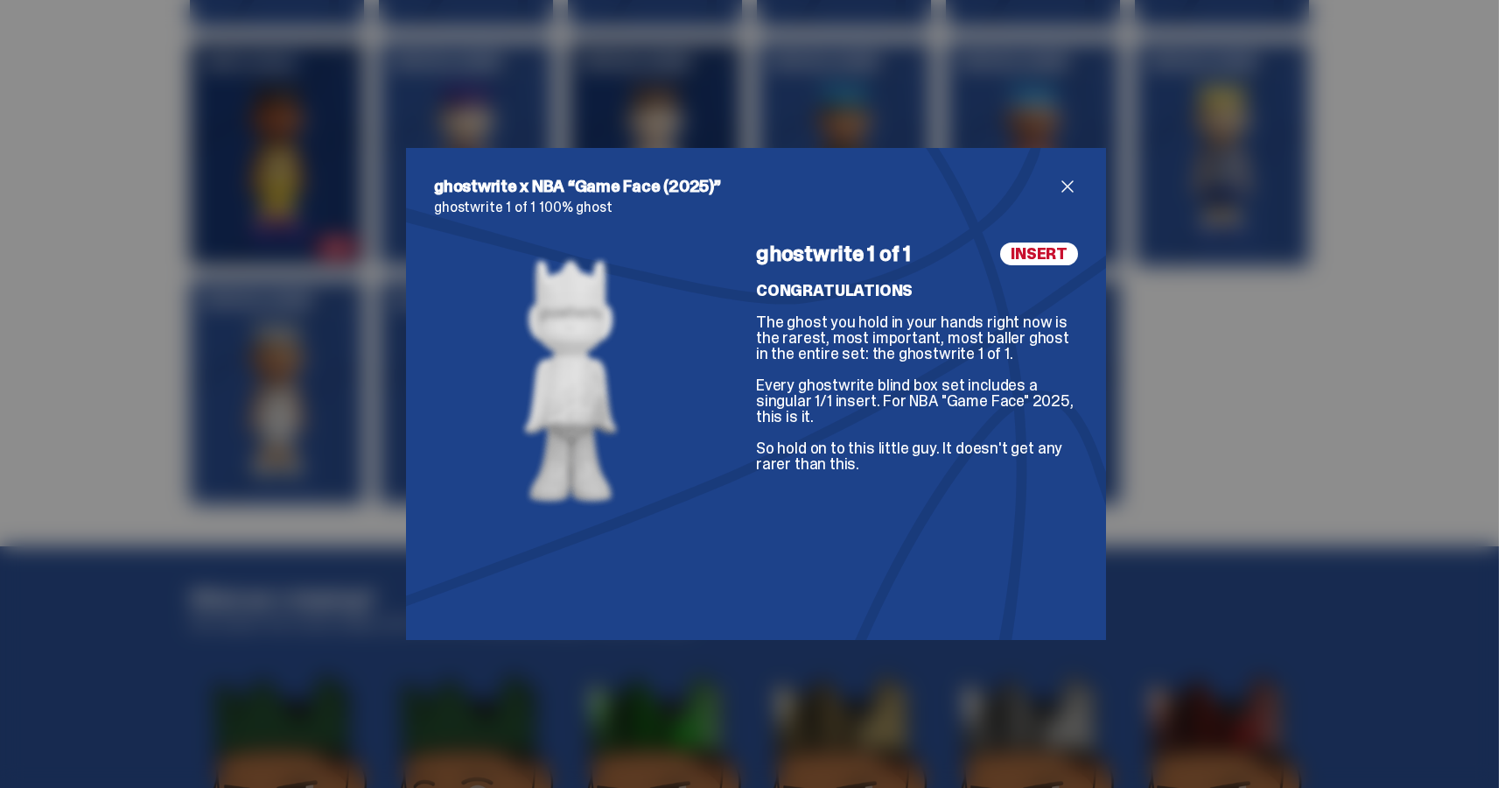
click at [1069, 181] on span "close" at bounding box center [1068, 186] width 21 height 21
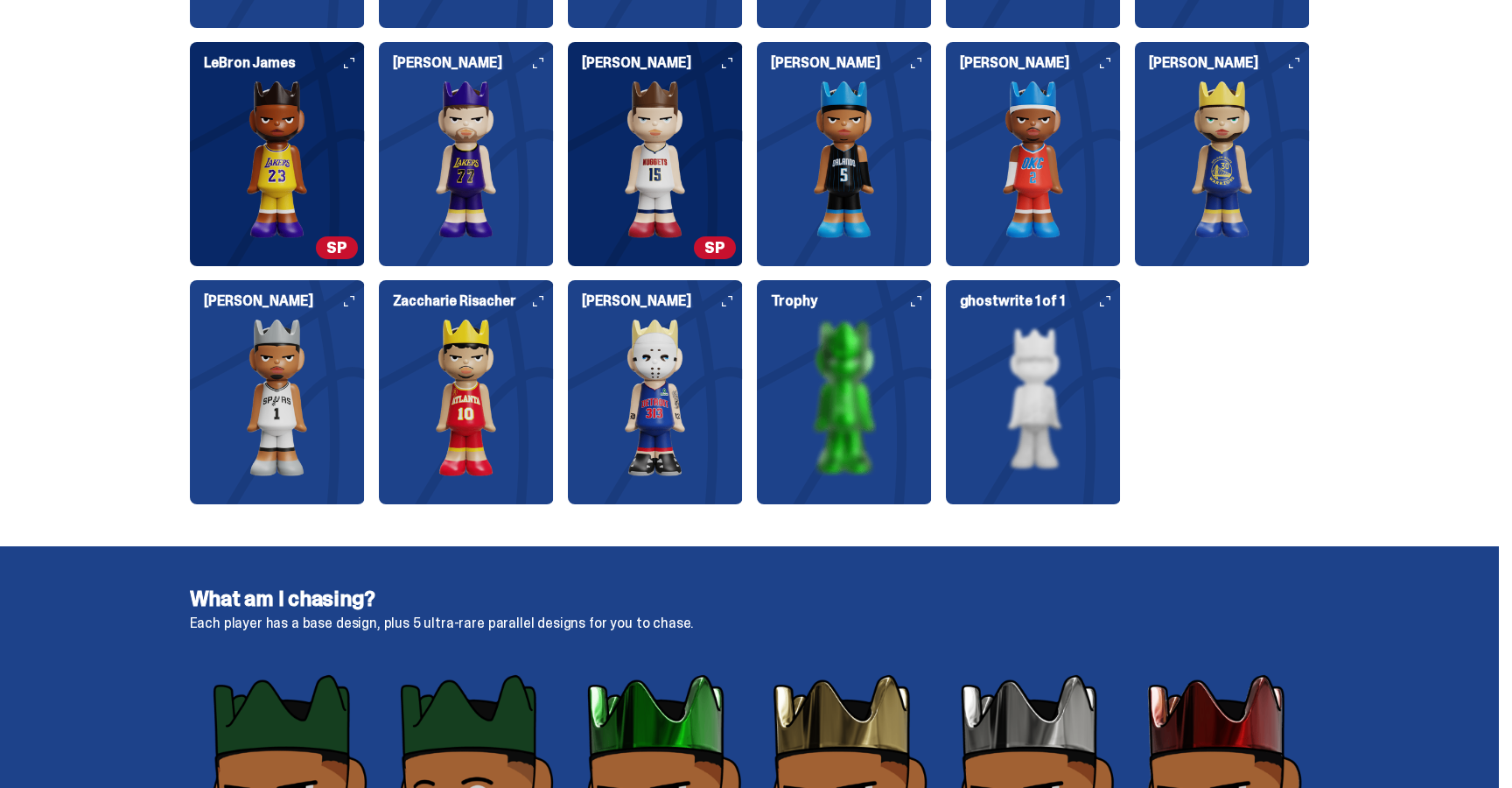
click at [1180, 212] on img at bounding box center [1223, 160] width 175 height 158
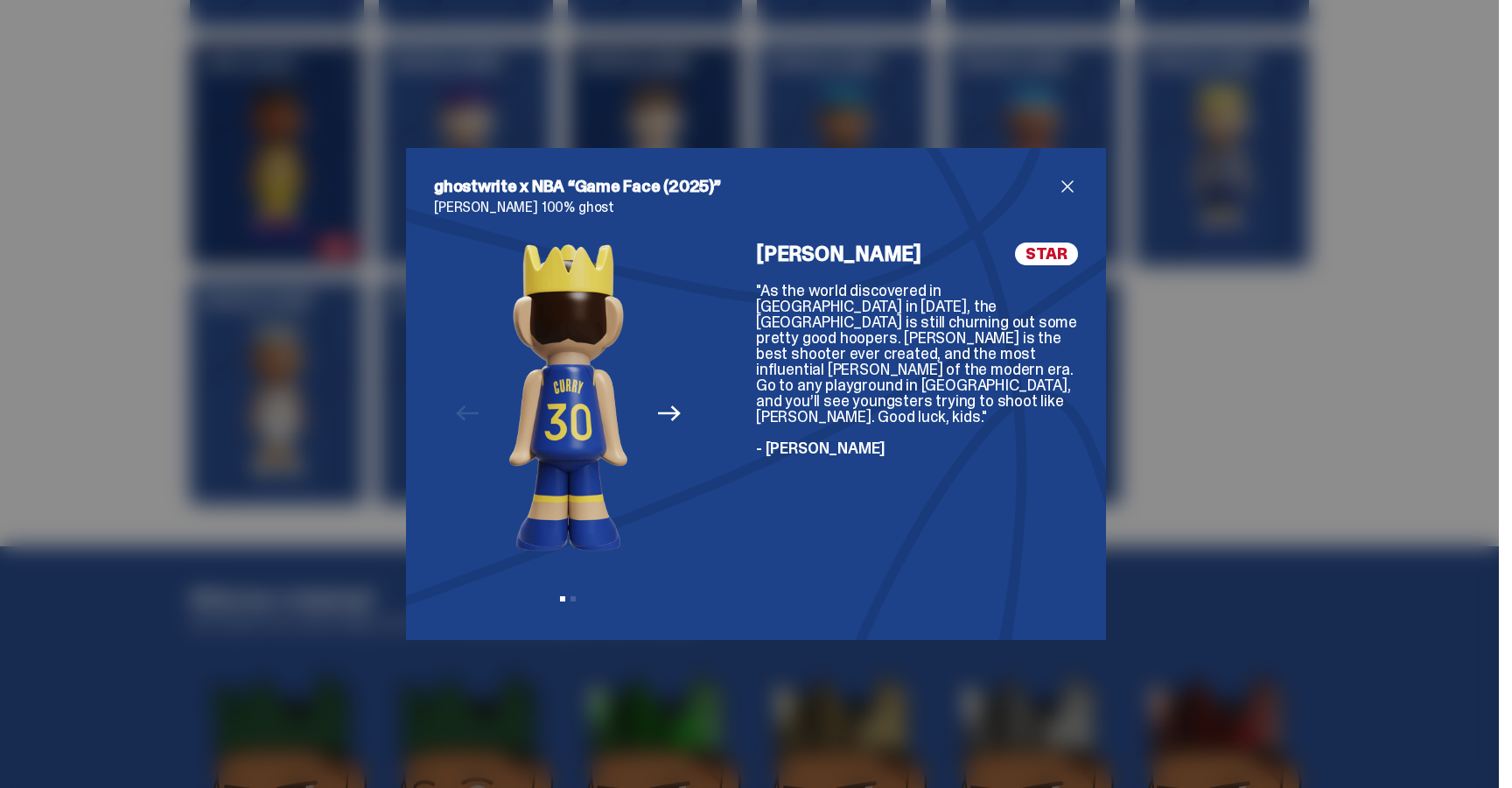
click at [1073, 183] on span "close" at bounding box center [1068, 186] width 21 height 21
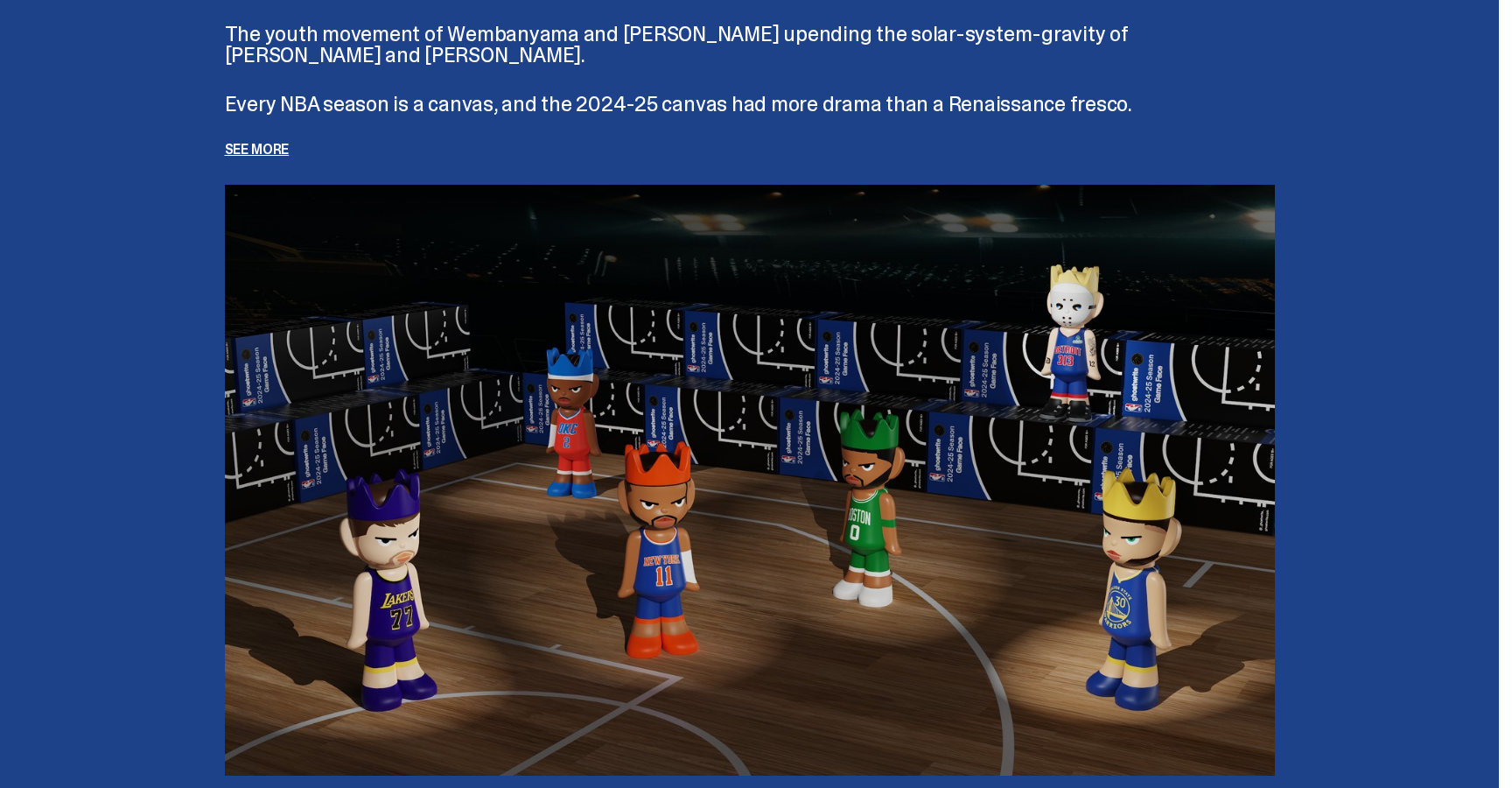
scroll to position [3989, 0]
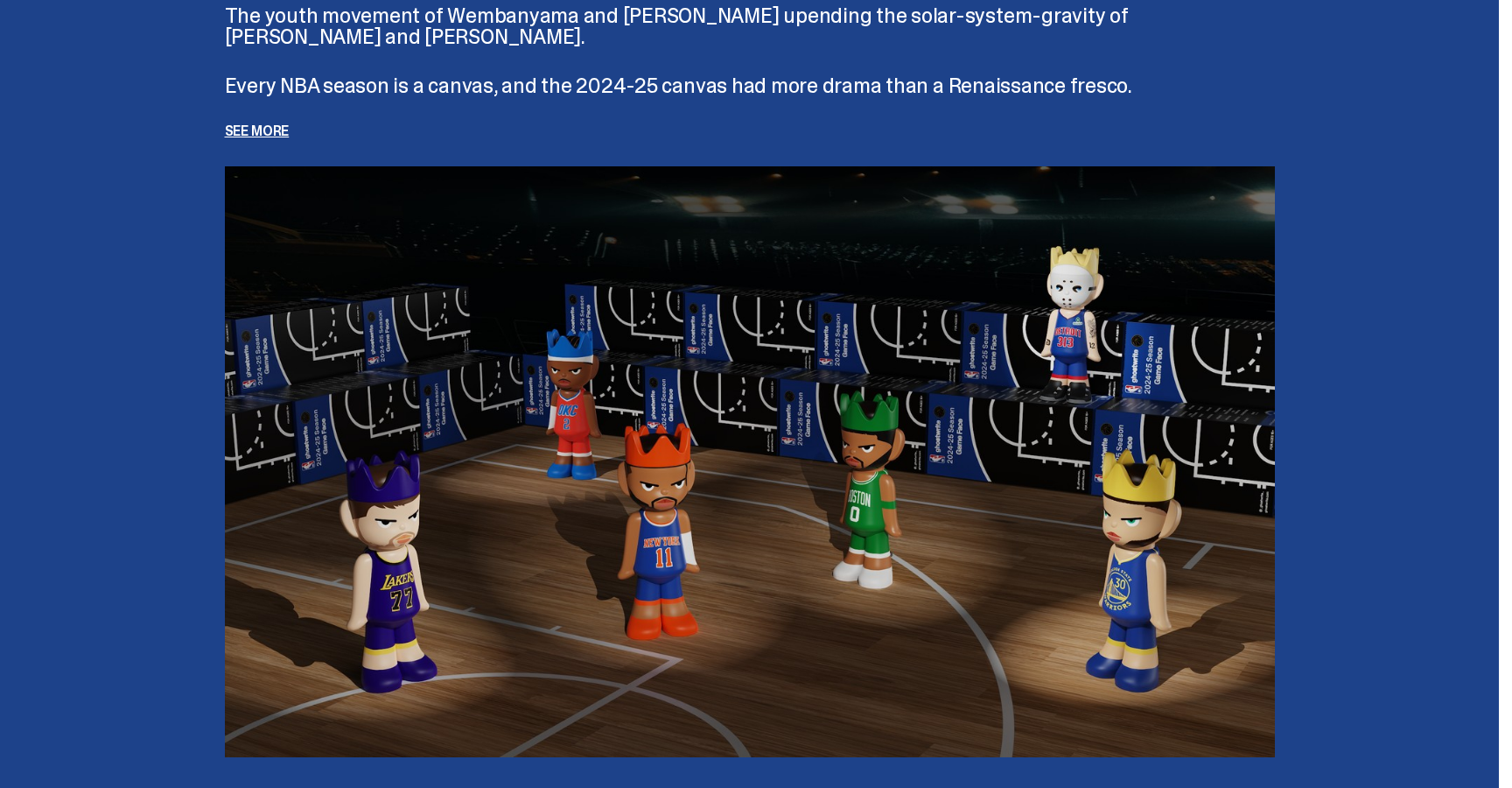
click at [276, 126] on p "See more" at bounding box center [750, 131] width 1050 height 14
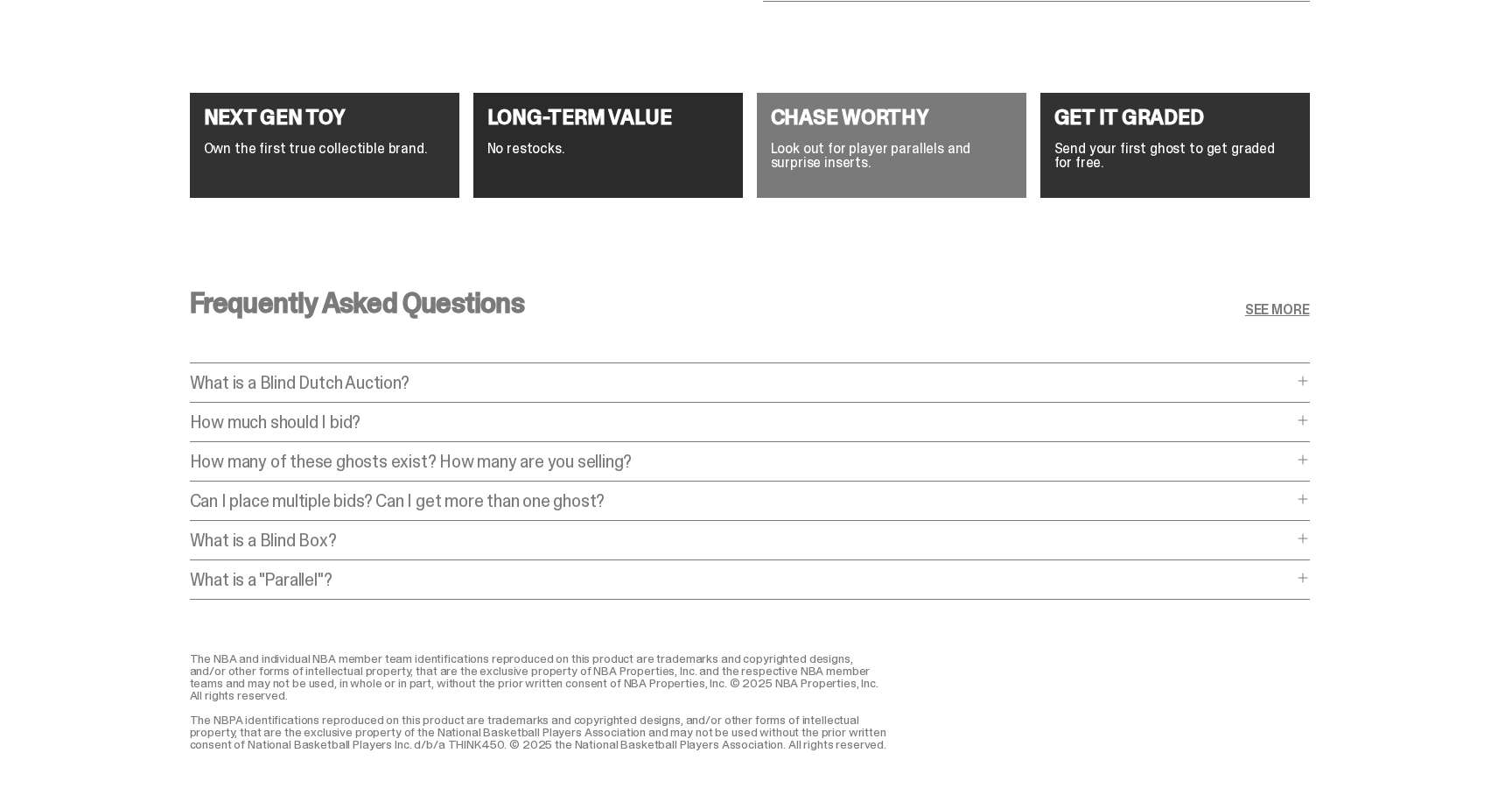
scroll to position [6873, 0]
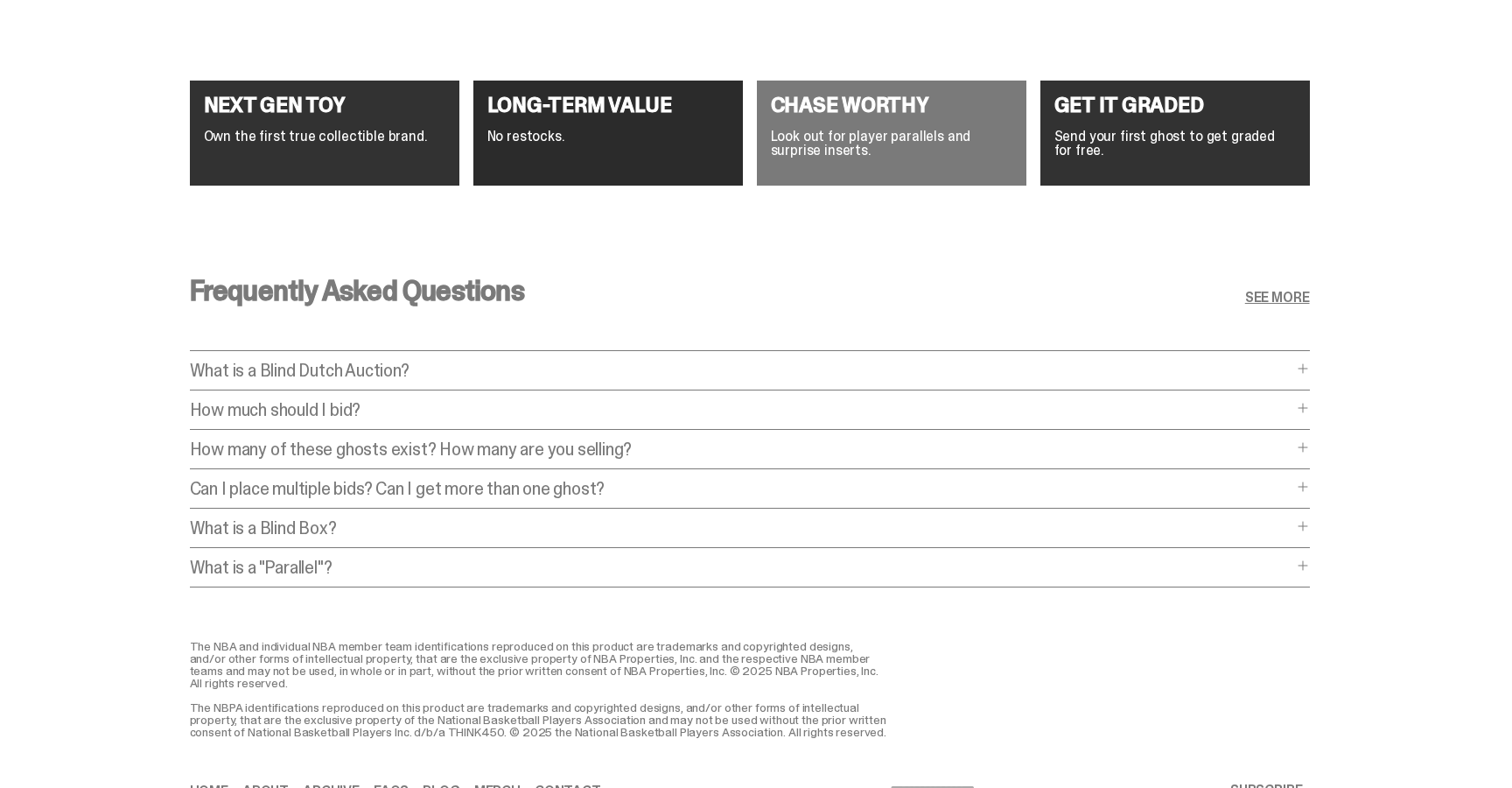
click at [964, 365] on p "What is a Blind Dutch Auction?" at bounding box center [741, 370] width 1103 height 18
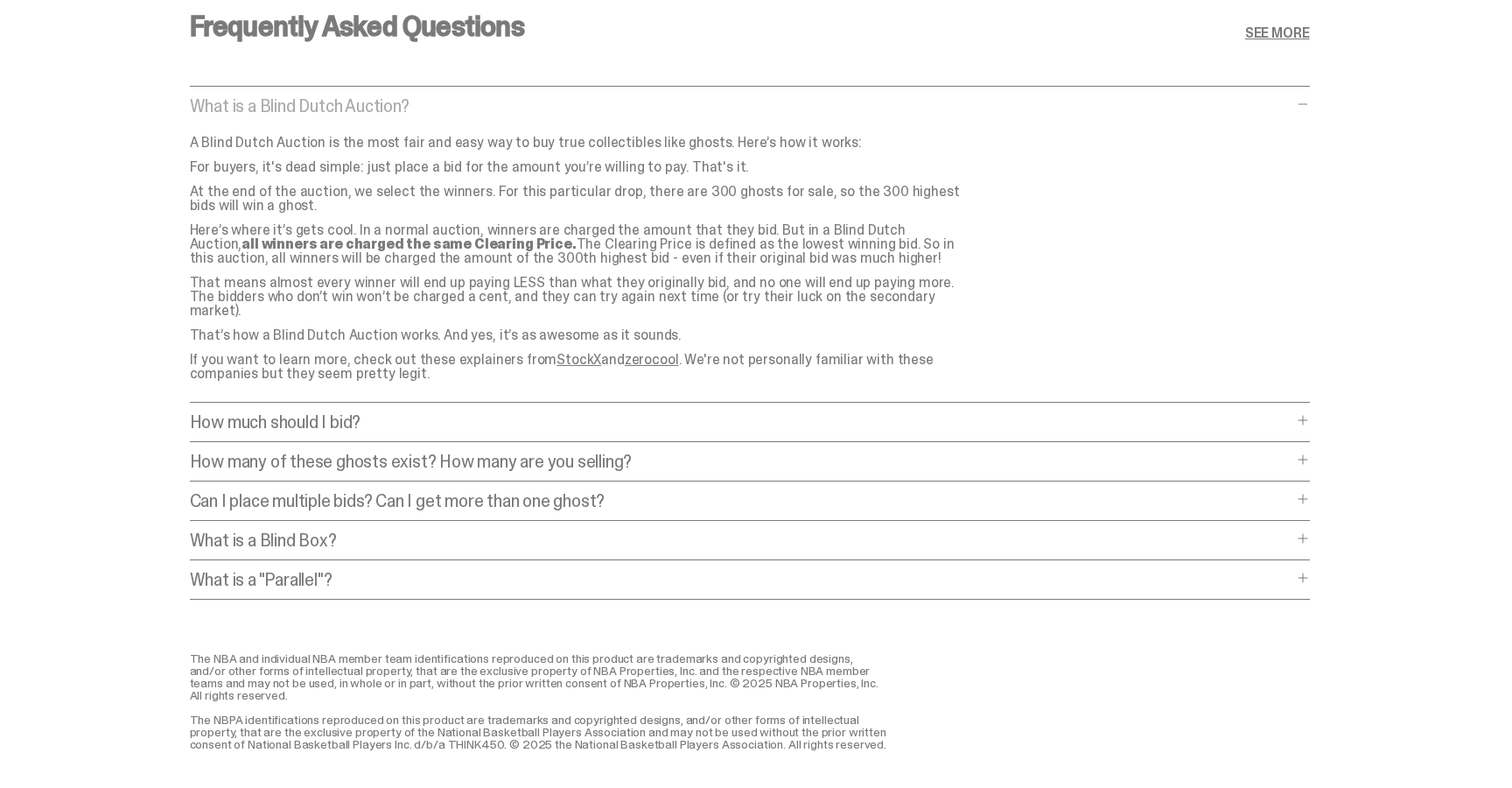
scroll to position [7178, 0]
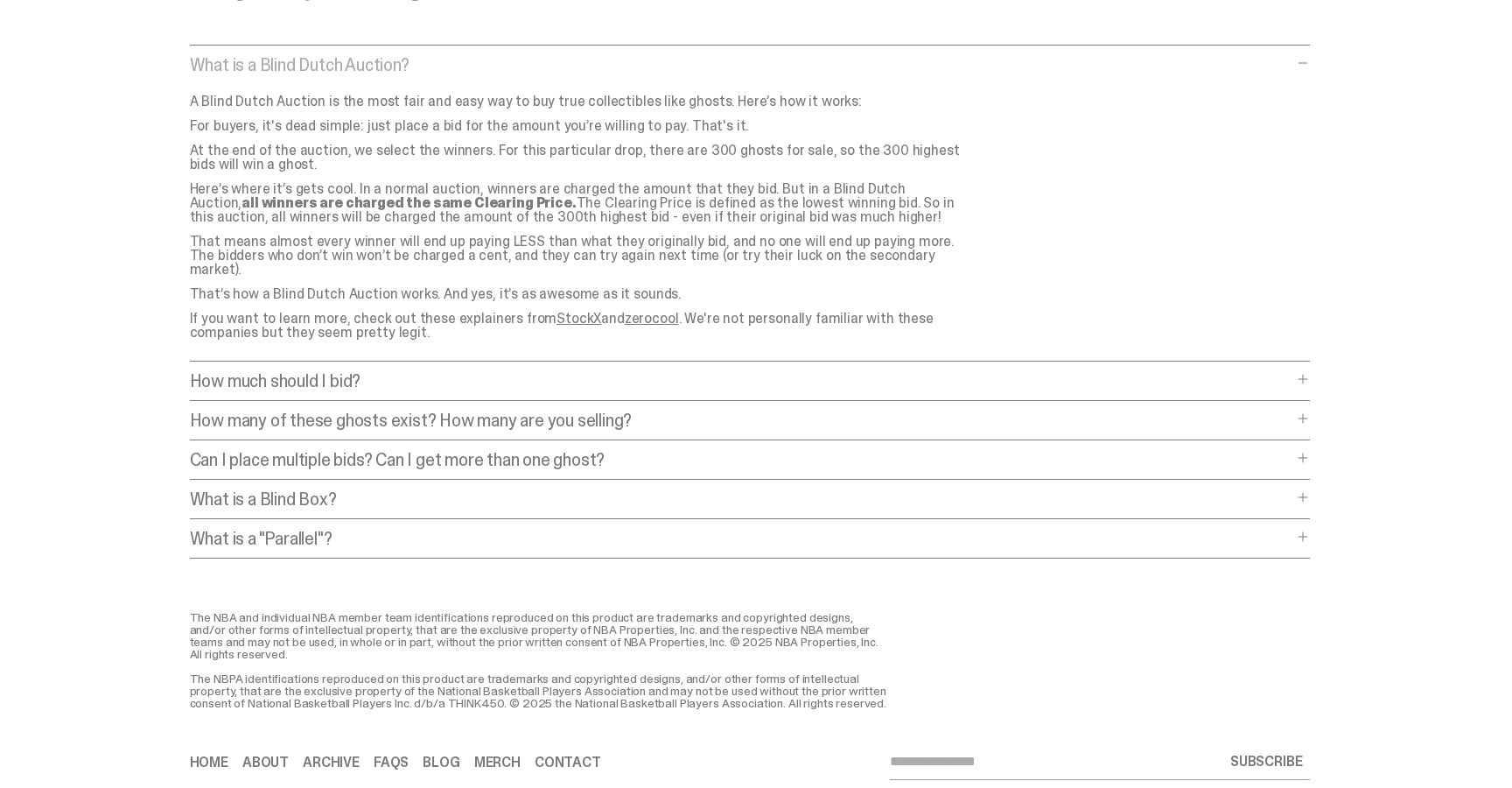
click at [709, 417] on div "How many of these ghosts exist? How many are you selling? How many of these gho…" at bounding box center [749, 425] width 1120 height 29
click at [631, 411] on p "How many of these ghosts exist? How many are you selling?" at bounding box center [741, 420] width 1103 height 18
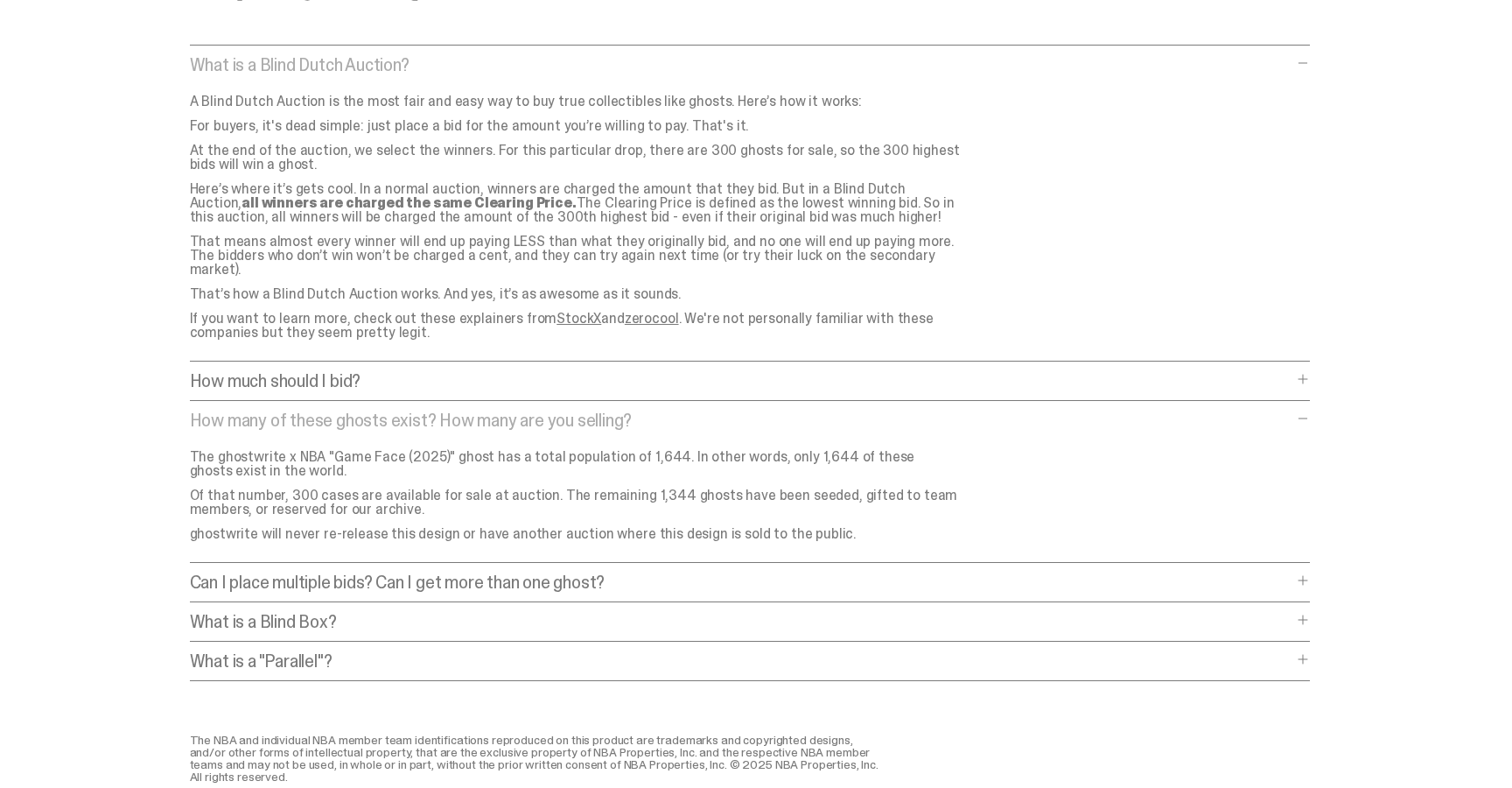
click at [584, 573] on p "Can I place multiple bids? Can I get more than one ghost?" at bounding box center [741, 581] width 1103 height 18
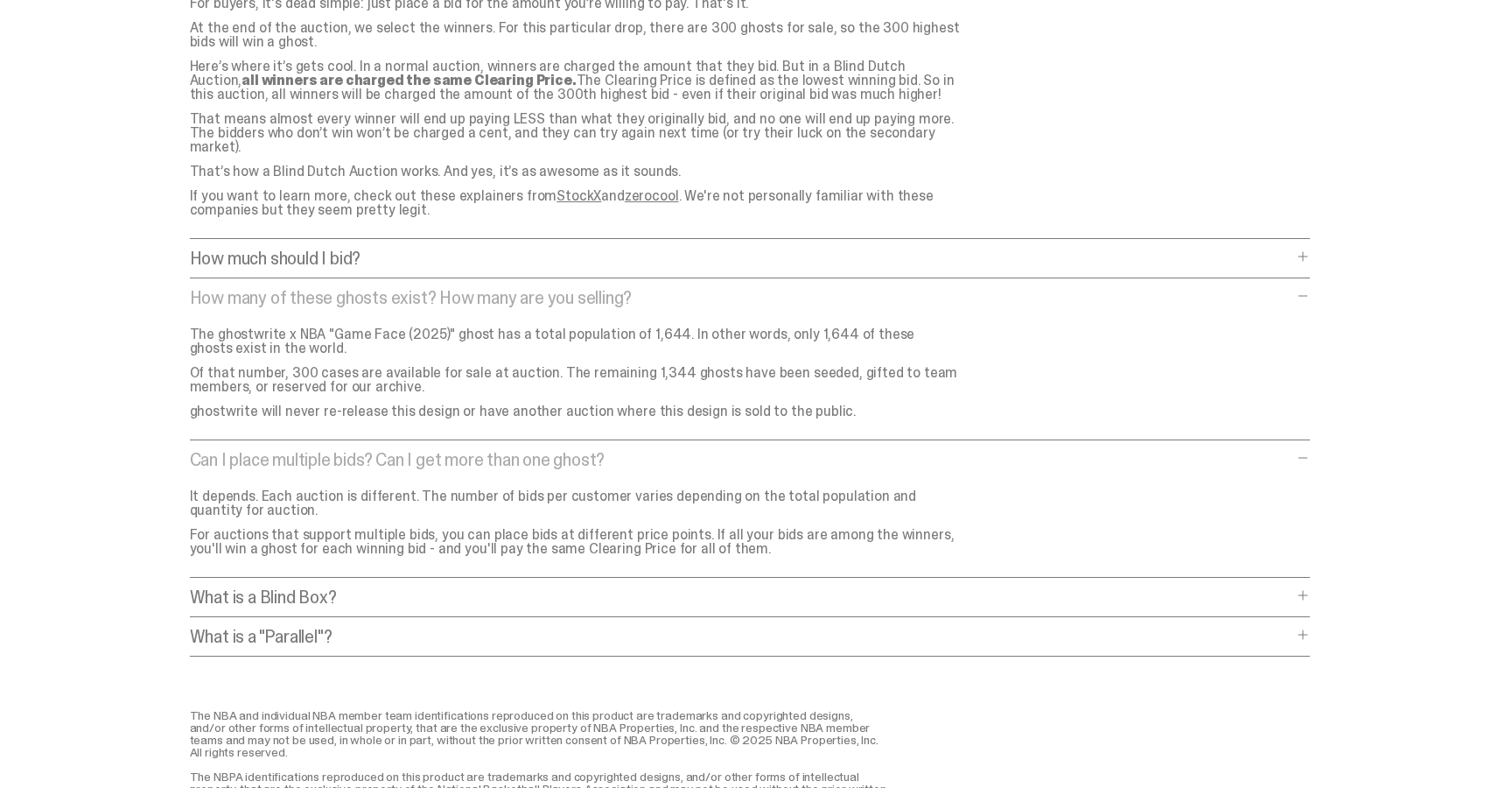
scroll to position [7311, 0]
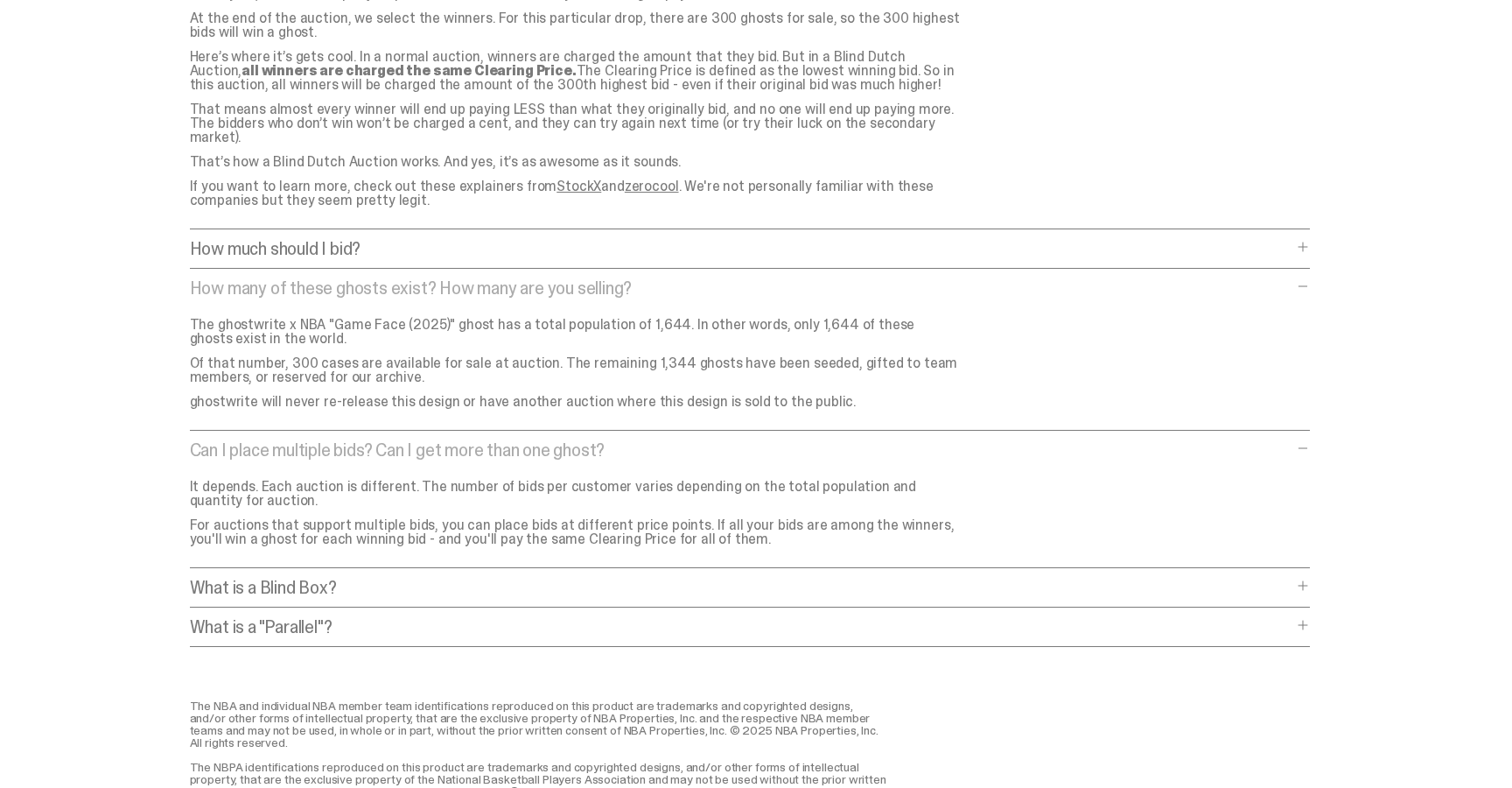
click at [547, 618] on p "What is a "Parallel"?" at bounding box center [741, 626] width 1103 height 18
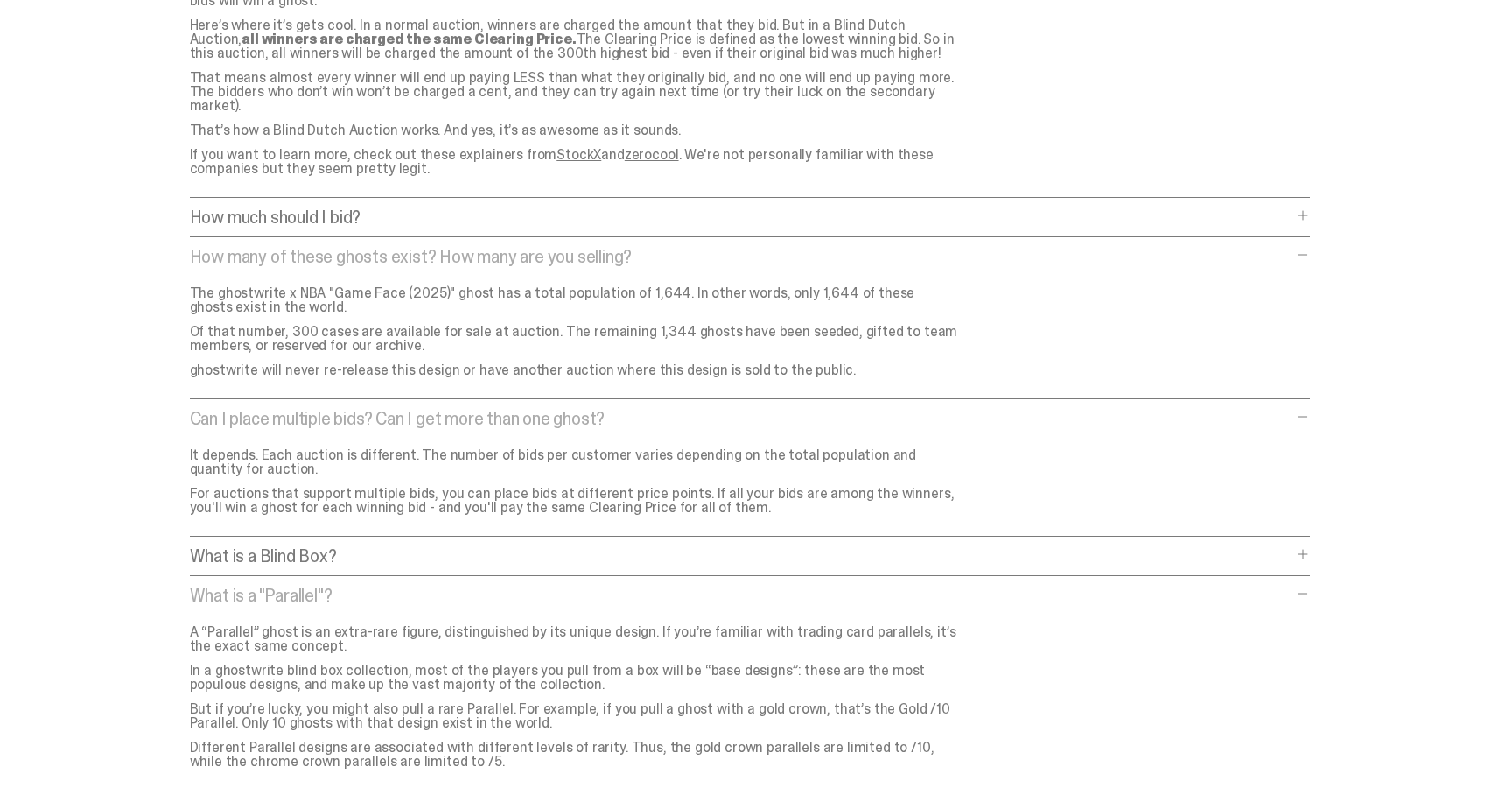
scroll to position [7353, 0]
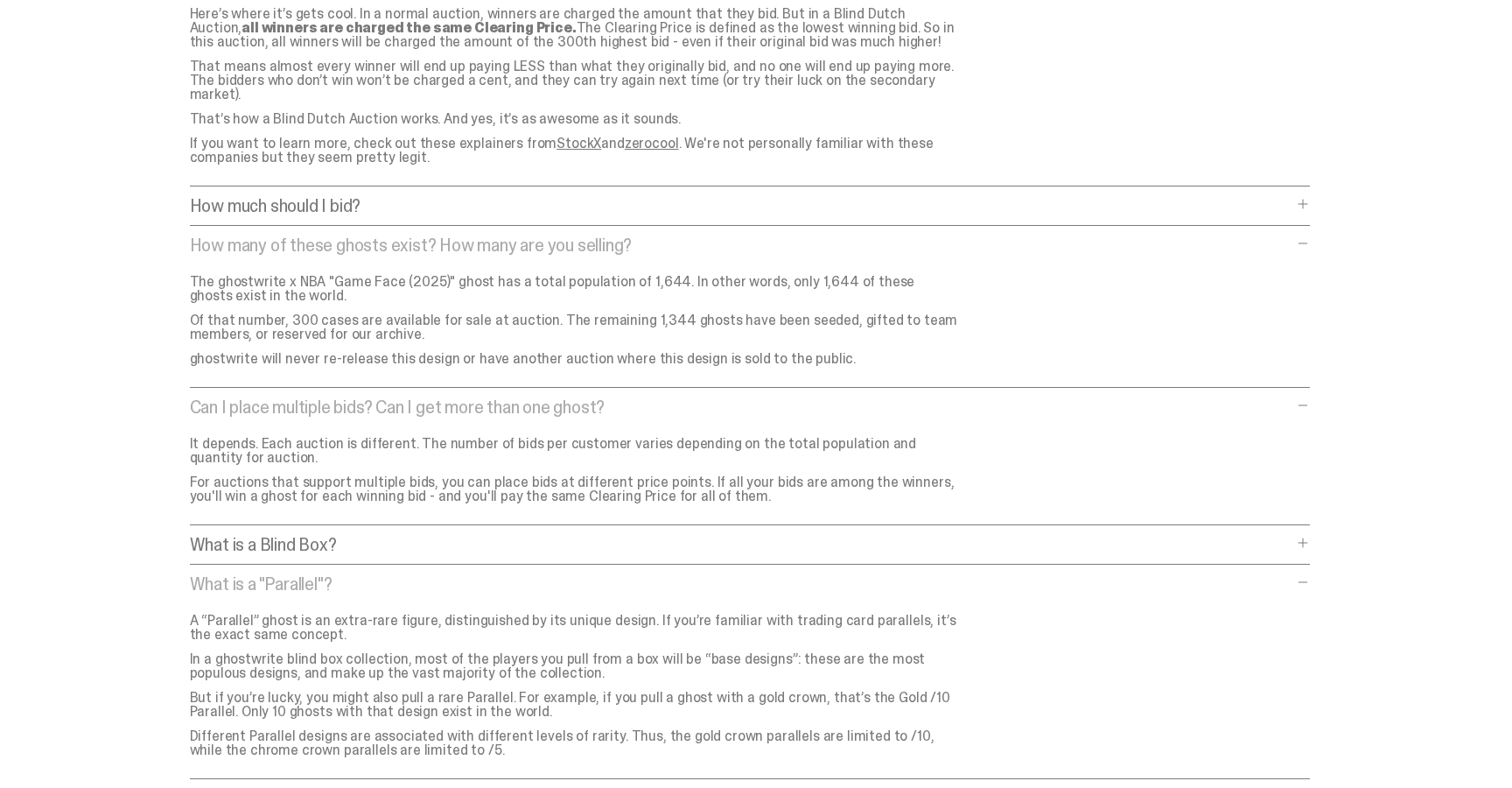
click at [565, 535] on p "What is a Blind Box?" at bounding box center [741, 544] width 1103 height 18
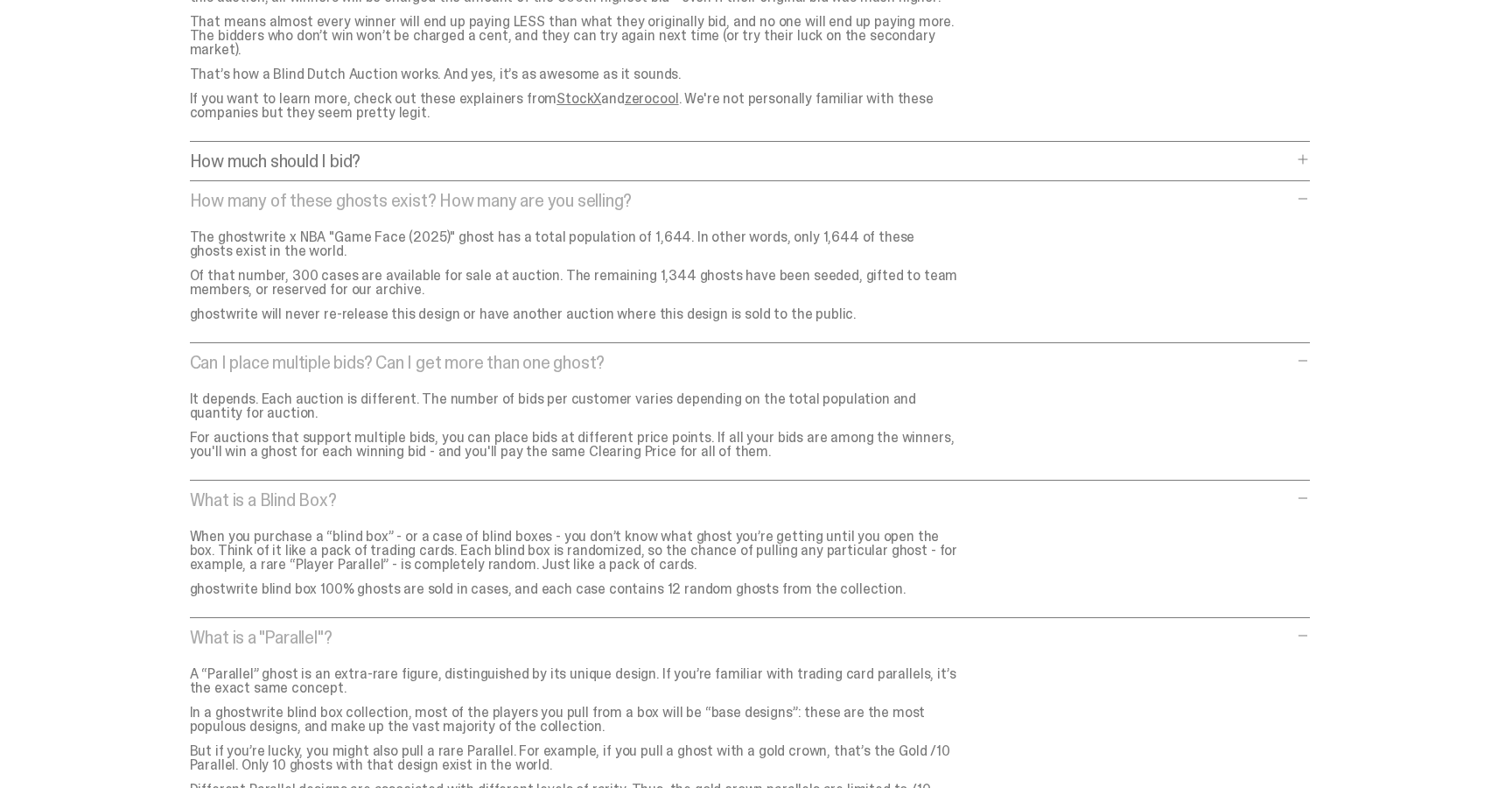
scroll to position [7405, 0]
